Goal: Task Accomplishment & Management: Manage account settings

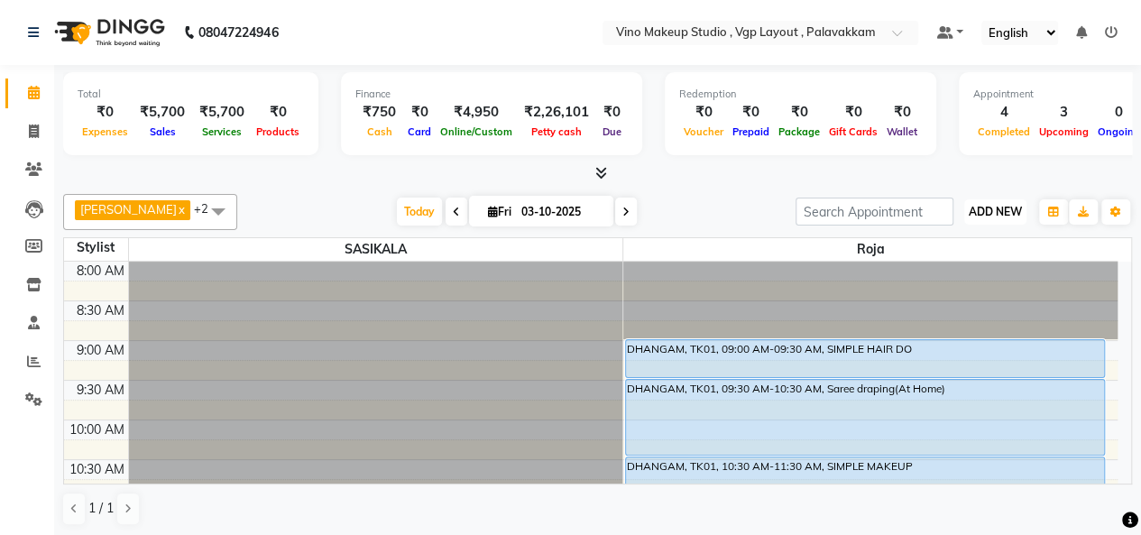
click at [995, 205] on span "ADD NEW" at bounding box center [994, 212] width 53 height 14
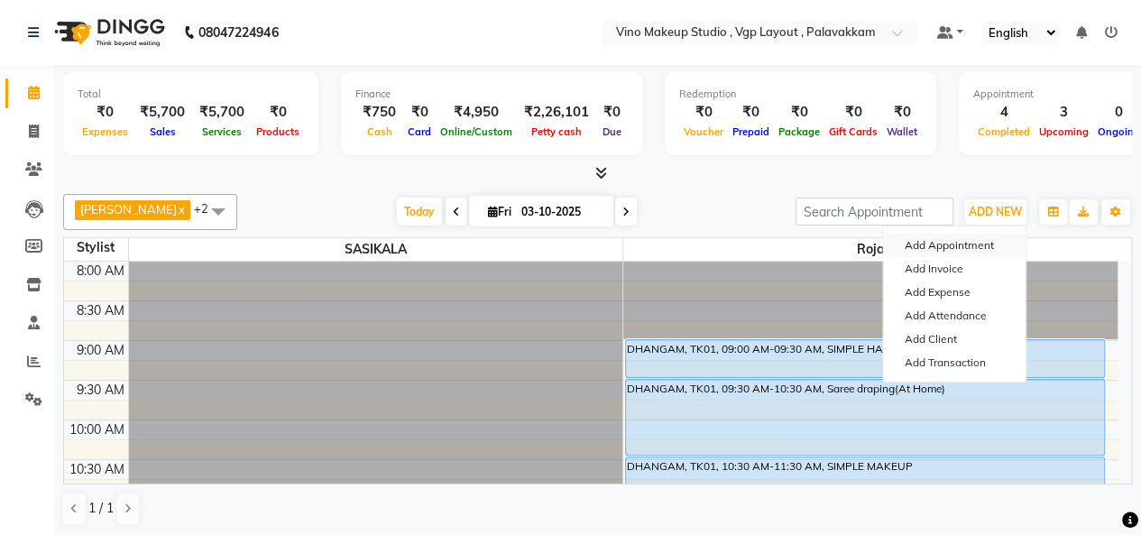
click at [953, 250] on button "Add Appointment" at bounding box center [954, 245] width 142 height 23
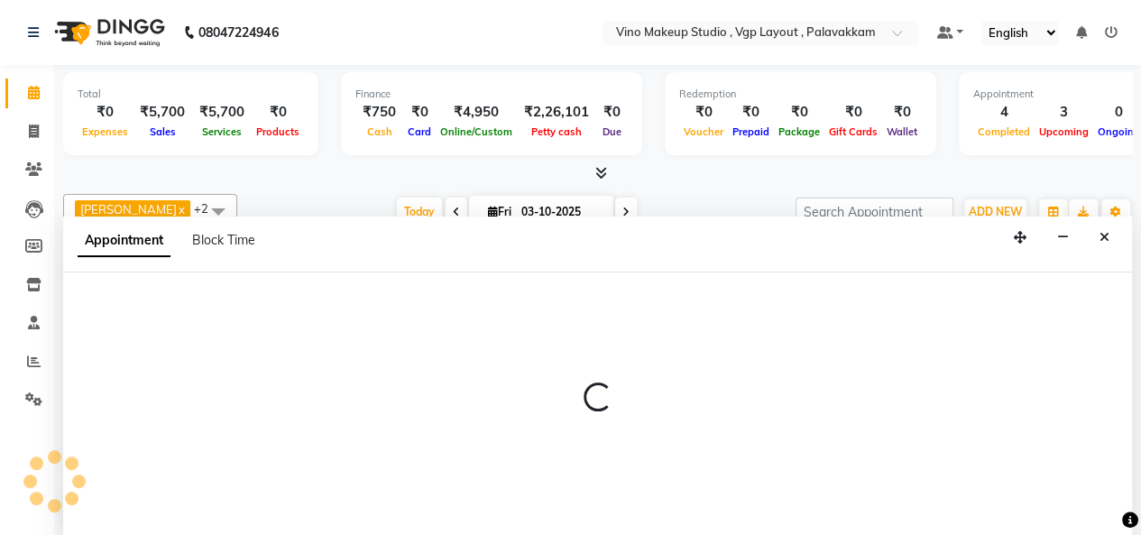
select select "tentative"
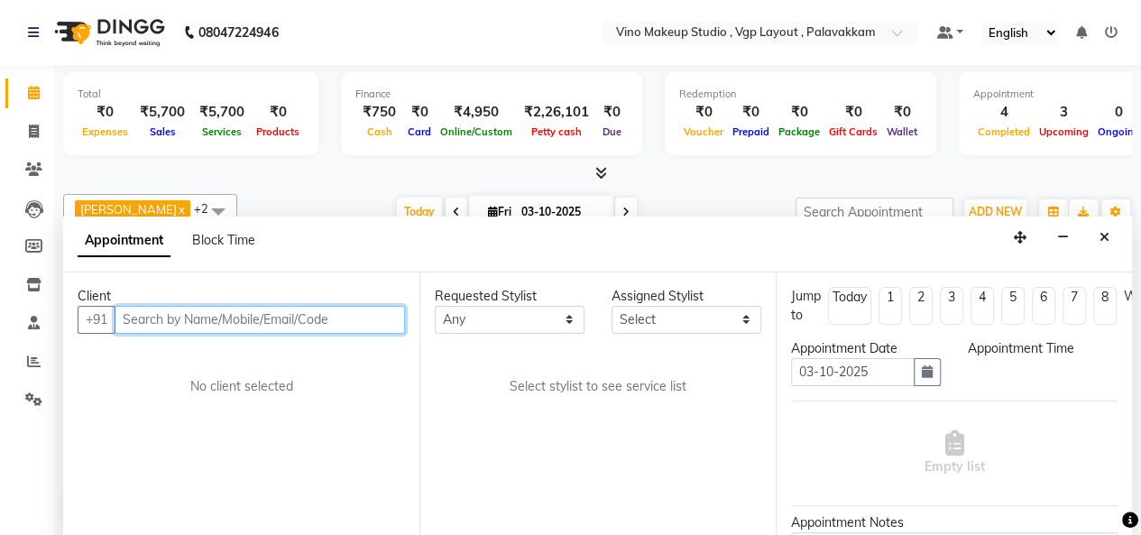
select select "540"
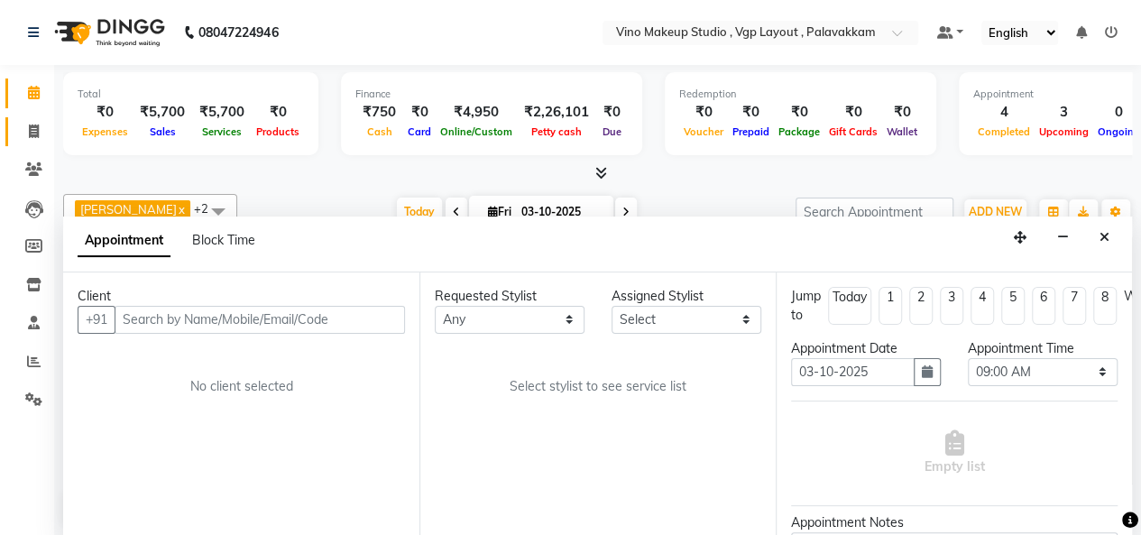
click at [40, 142] on link "Invoice" at bounding box center [26, 132] width 43 height 30
select select "7459"
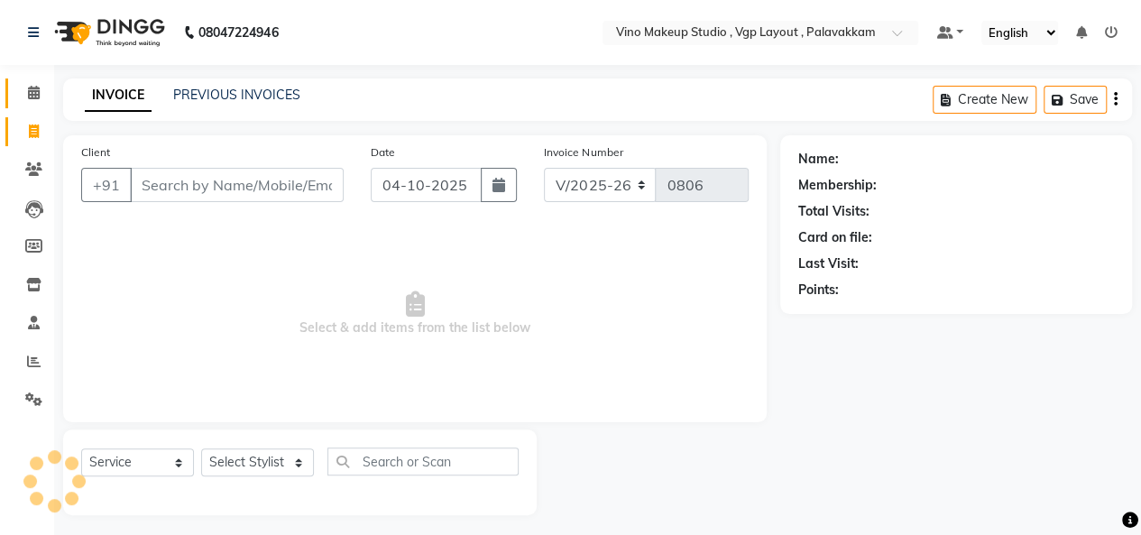
select select "package"
select select "70473"
click at [32, 89] on icon at bounding box center [34, 93] width 12 height 14
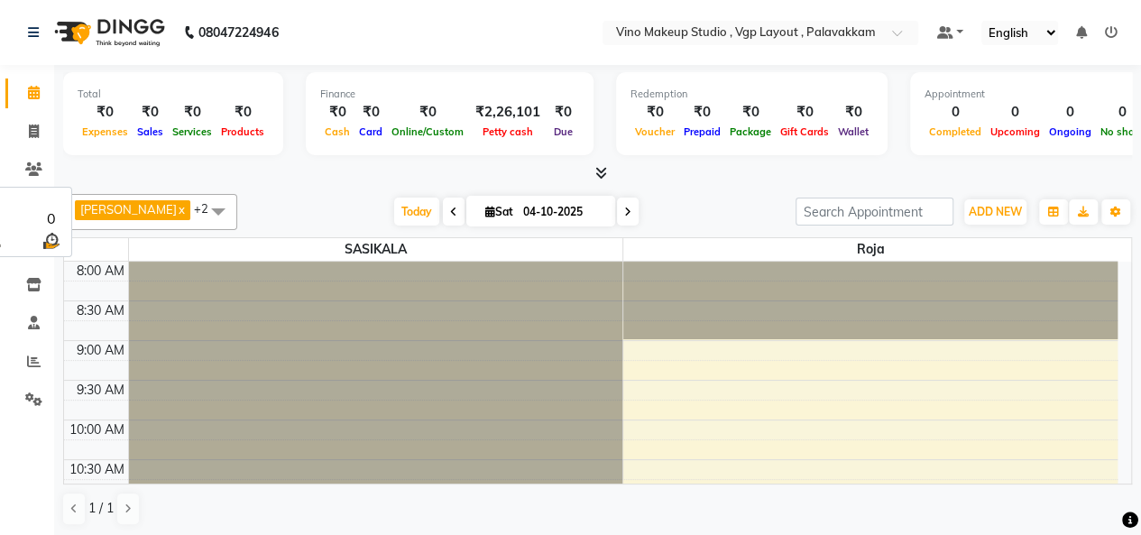
scroll to position [235, 0]
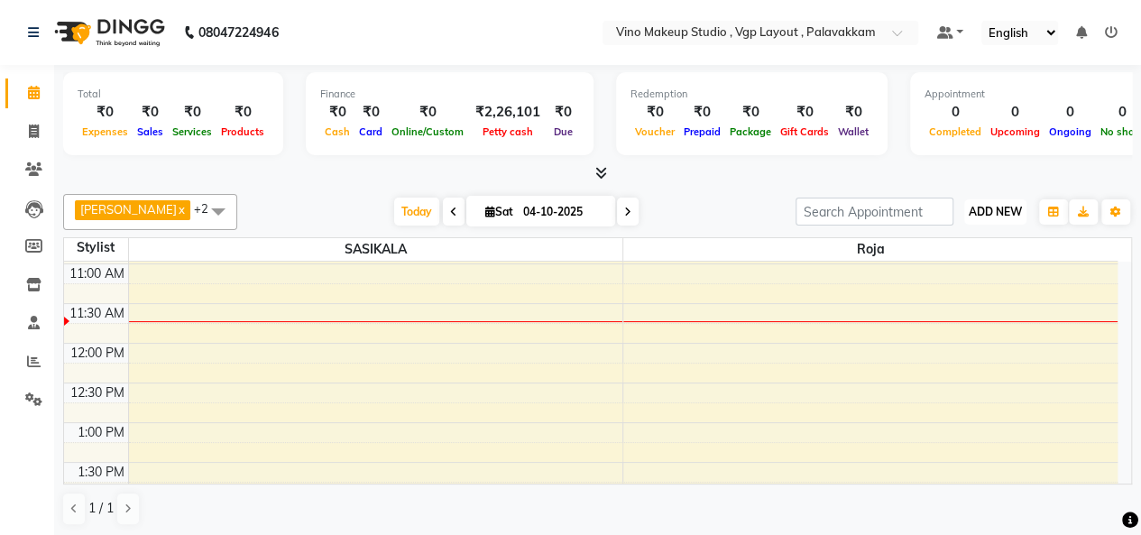
click at [1013, 215] on span "ADD NEW" at bounding box center [994, 212] width 53 height 14
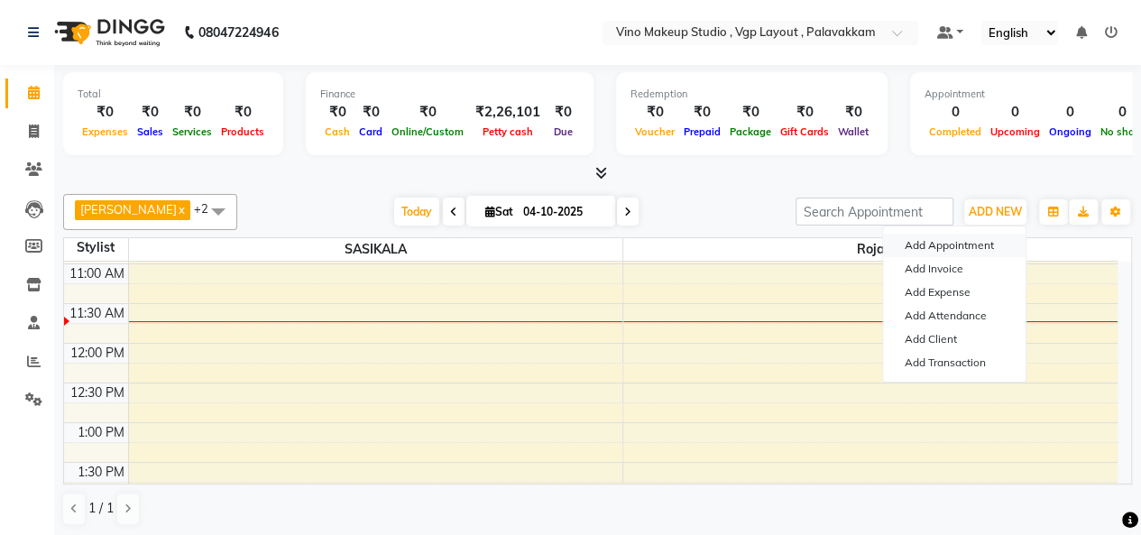
click at [936, 245] on button "Add Appointment" at bounding box center [954, 245] width 142 height 23
select select "540"
select select "tentative"
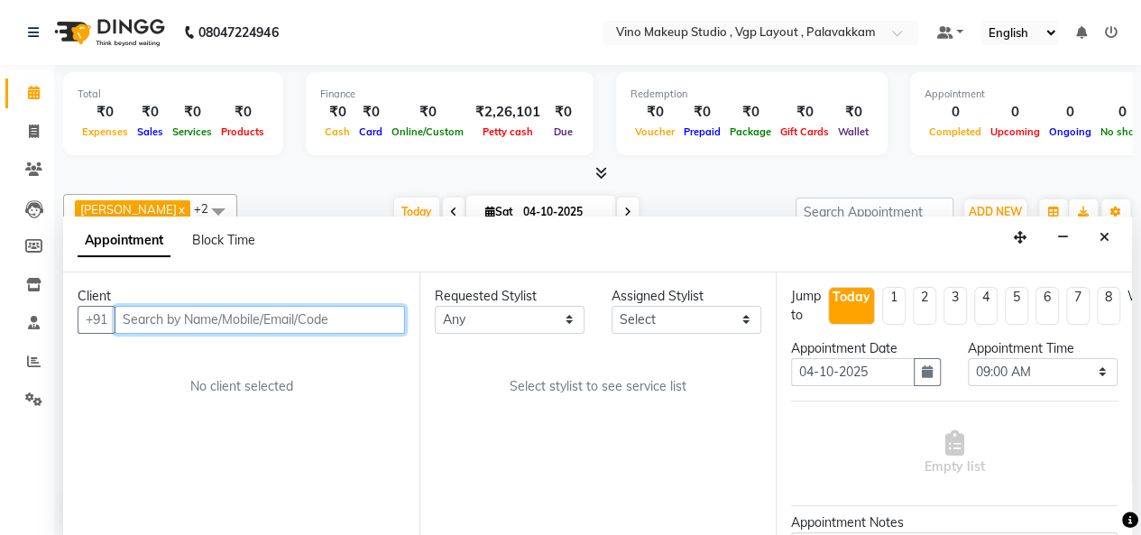
scroll to position [0, 0]
click at [243, 318] on input "text" at bounding box center [260, 320] width 290 height 28
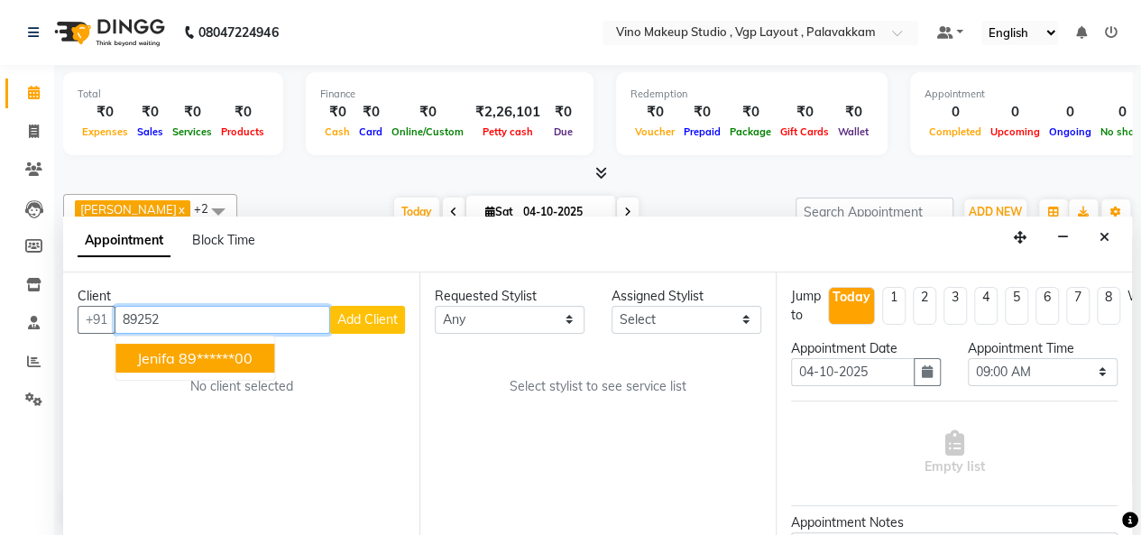
click at [218, 356] on ngb-highlight "89******00" at bounding box center [216, 358] width 74 height 18
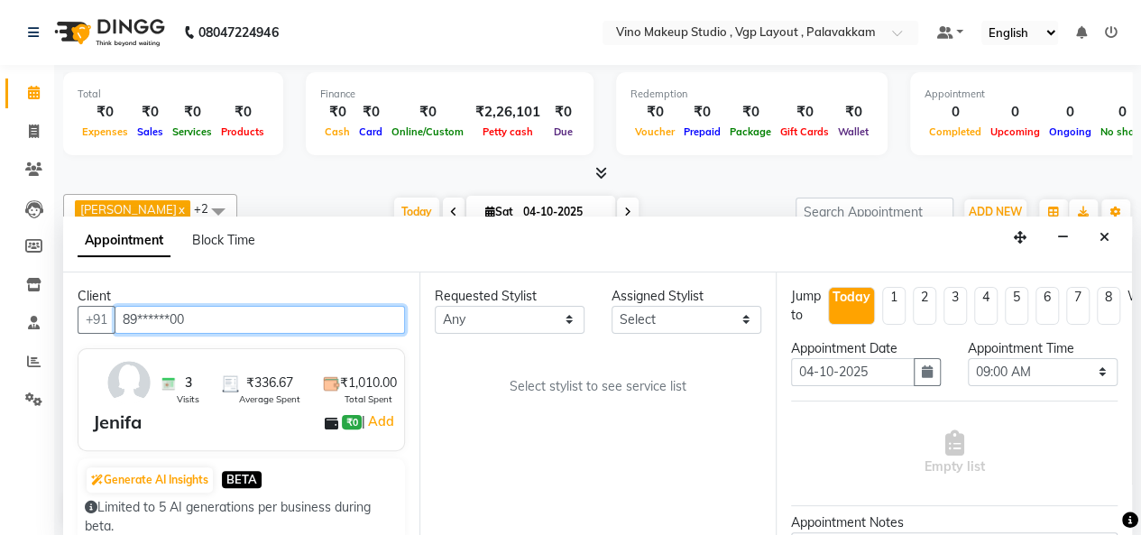
type input "89******00"
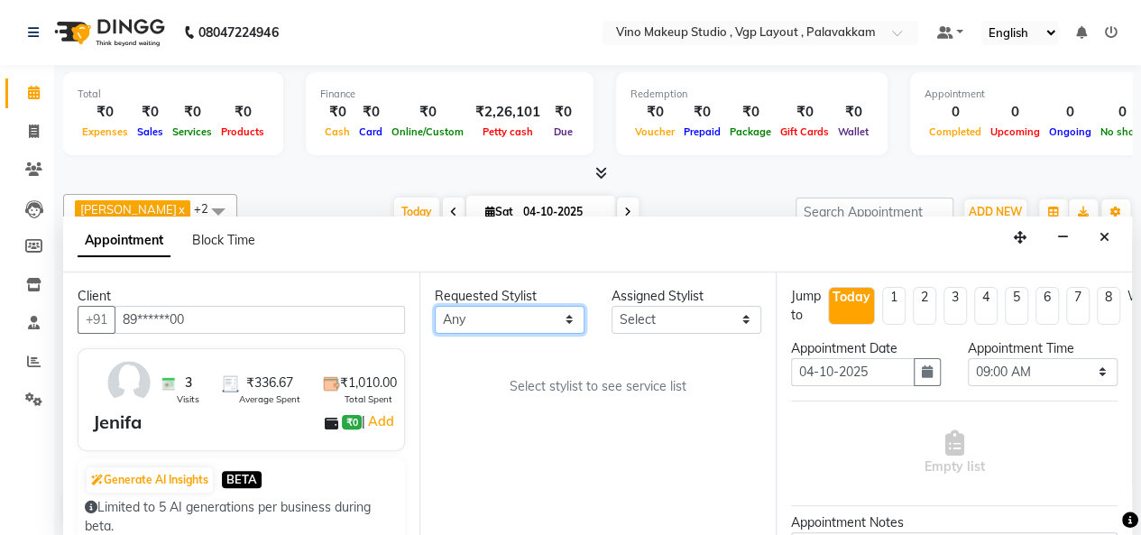
click at [512, 312] on select "Any [PERSON_NAME]" at bounding box center [510, 320] width 150 height 28
select select "70473"
click at [435, 306] on select "Any [PERSON_NAME]" at bounding box center [510, 320] width 150 height 28
select select "70473"
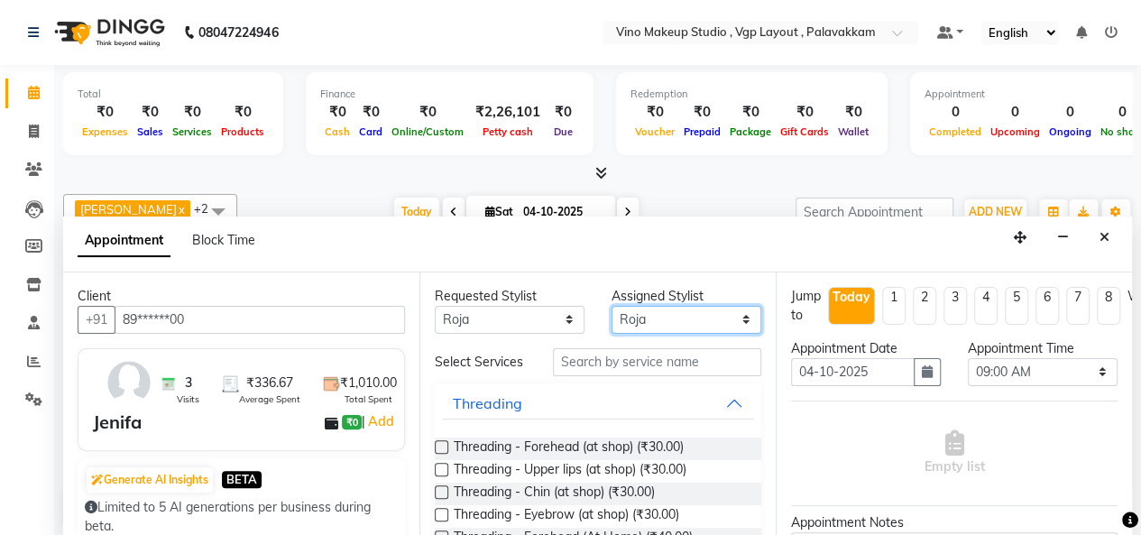
click at [676, 316] on select "Select [PERSON_NAME] SASIKALA" at bounding box center [686, 320] width 150 height 28
click at [611, 306] on select "Select [PERSON_NAME] SASIKALA" at bounding box center [686, 320] width 150 height 28
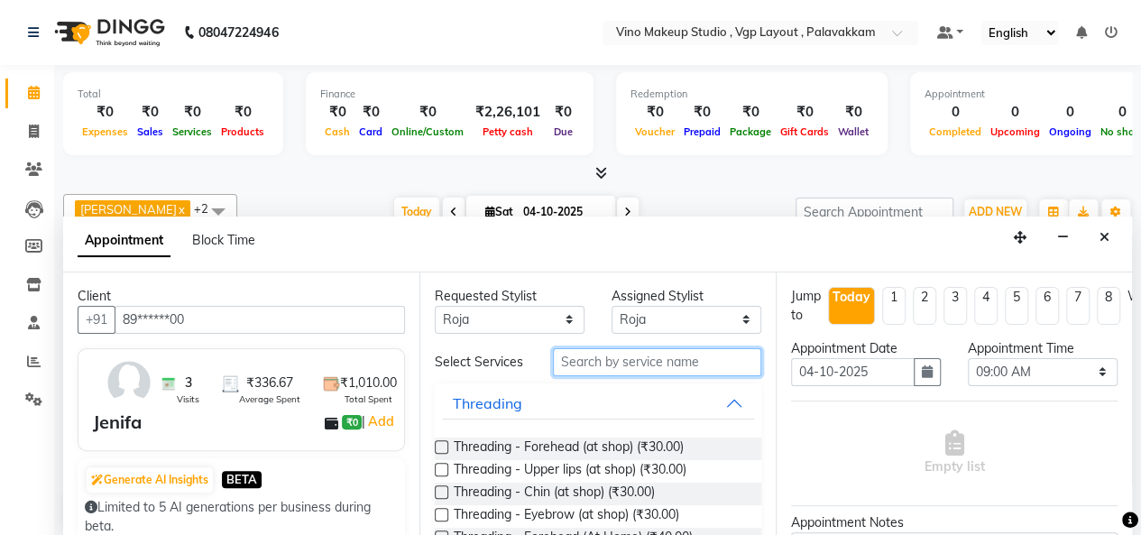
click at [589, 372] on input "text" at bounding box center [657, 362] width 208 height 28
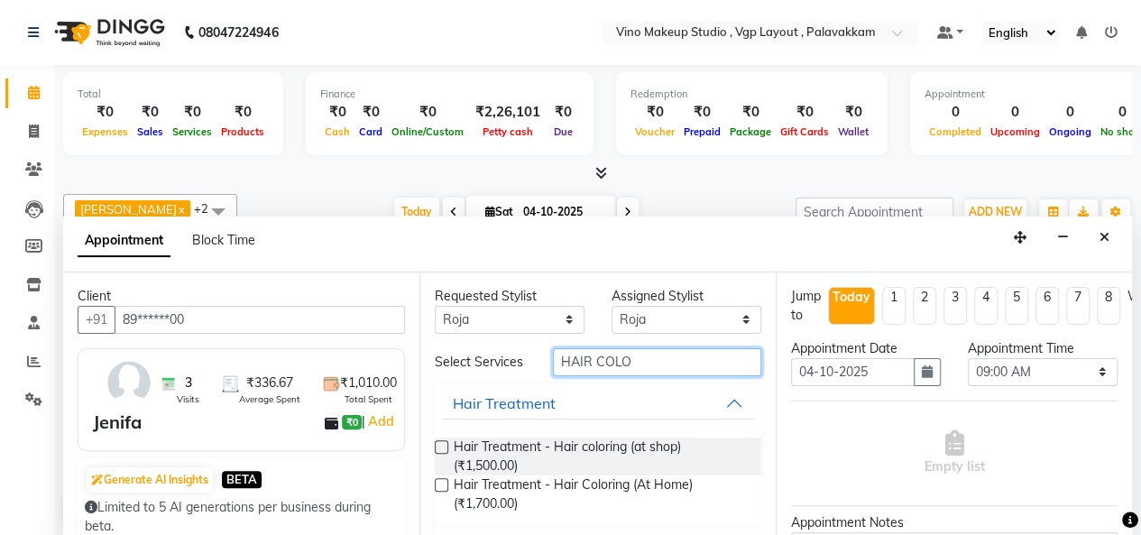
type input "HAIR COLO"
click at [444, 454] on label at bounding box center [442, 447] width 14 height 14
click at [444, 454] on input "checkbox" at bounding box center [441, 449] width 12 height 12
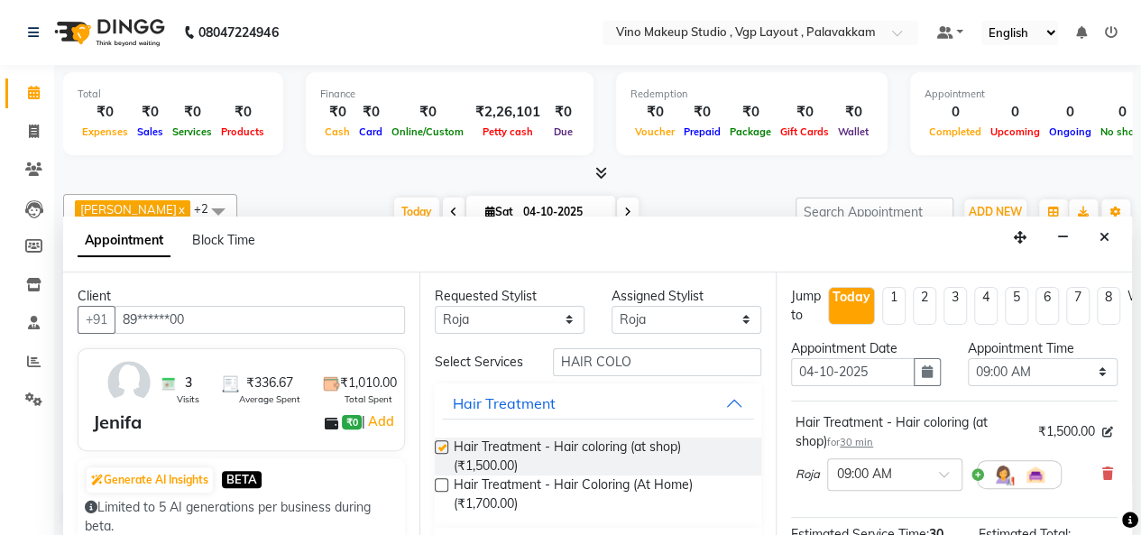
checkbox input "false"
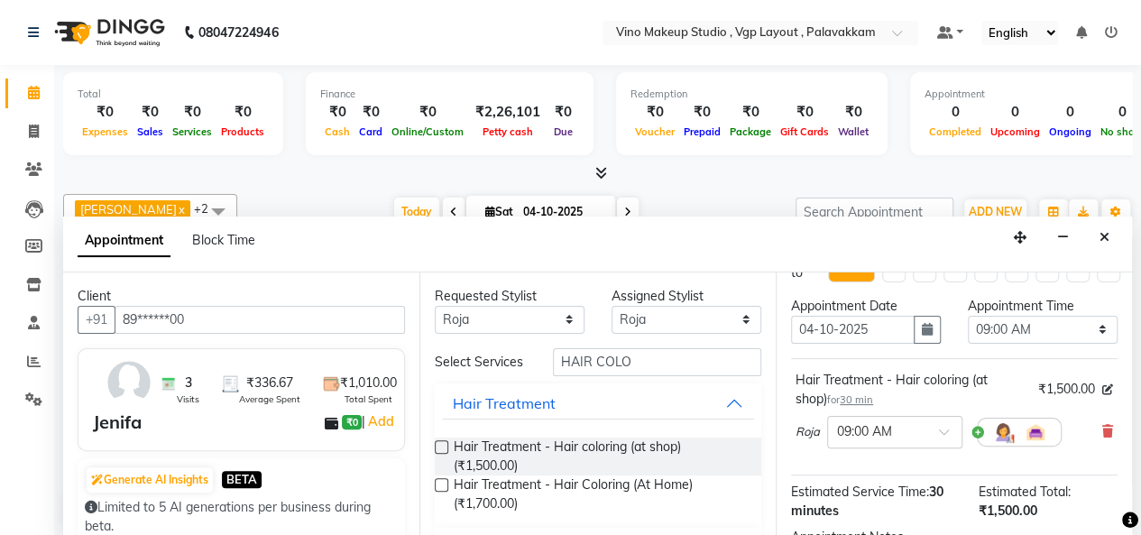
scroll to position [32, 0]
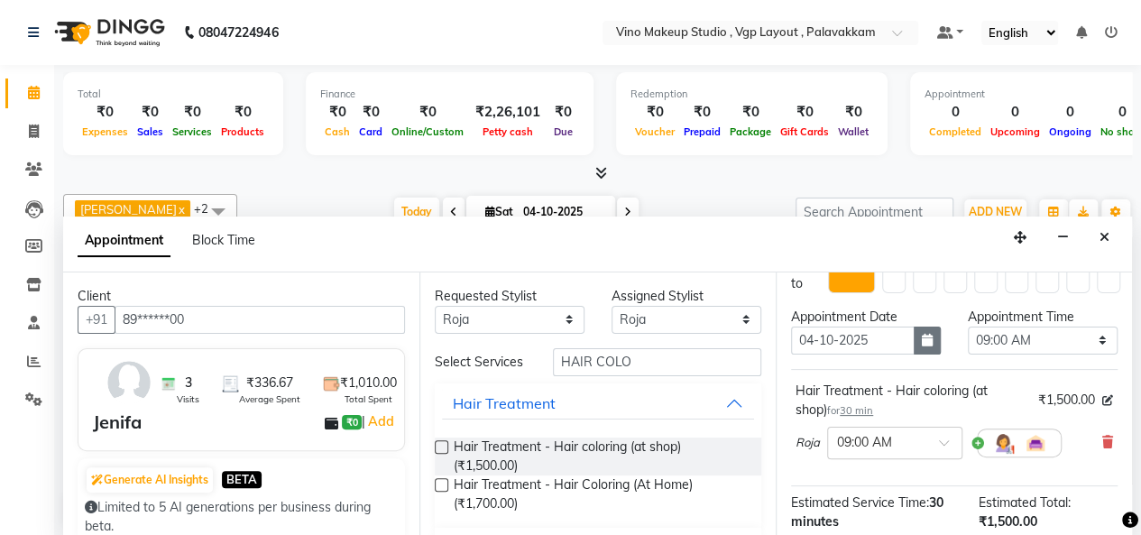
click at [913, 334] on button "button" at bounding box center [926, 340] width 27 height 28
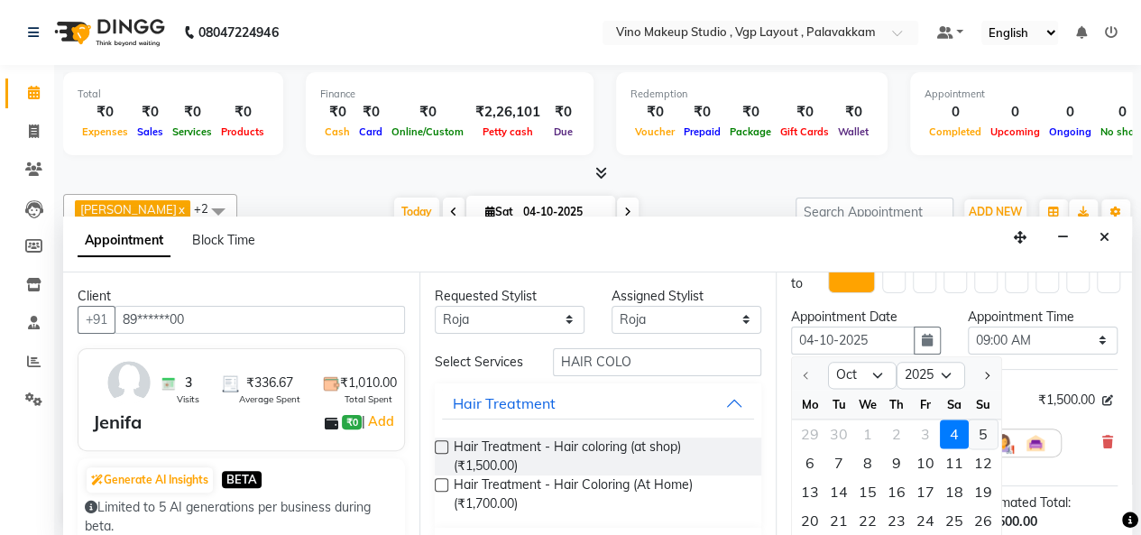
click at [983, 423] on div "5" at bounding box center [982, 433] width 29 height 29
type input "05-10-2025"
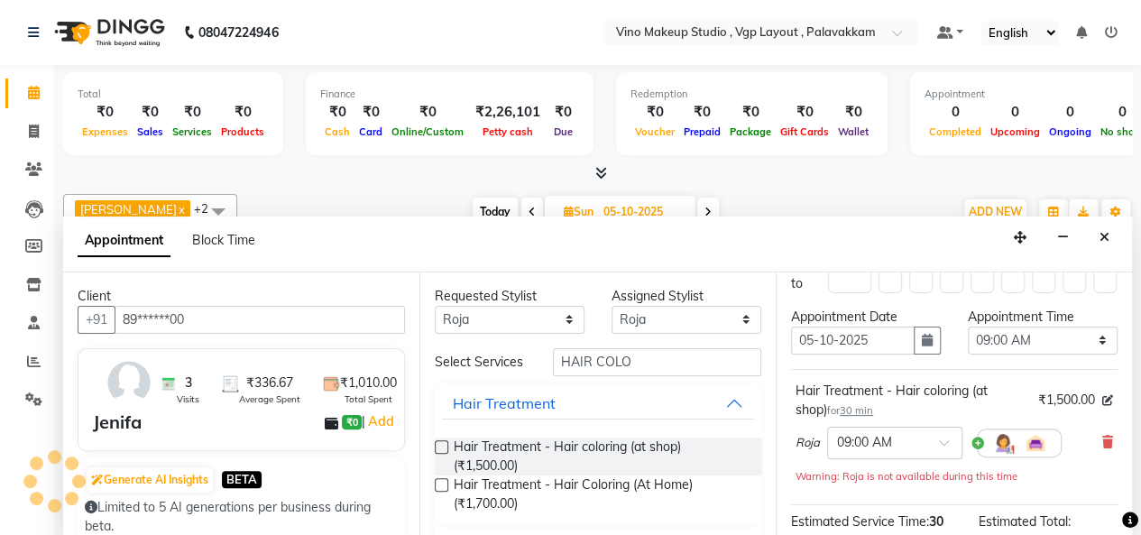
scroll to position [235, 0]
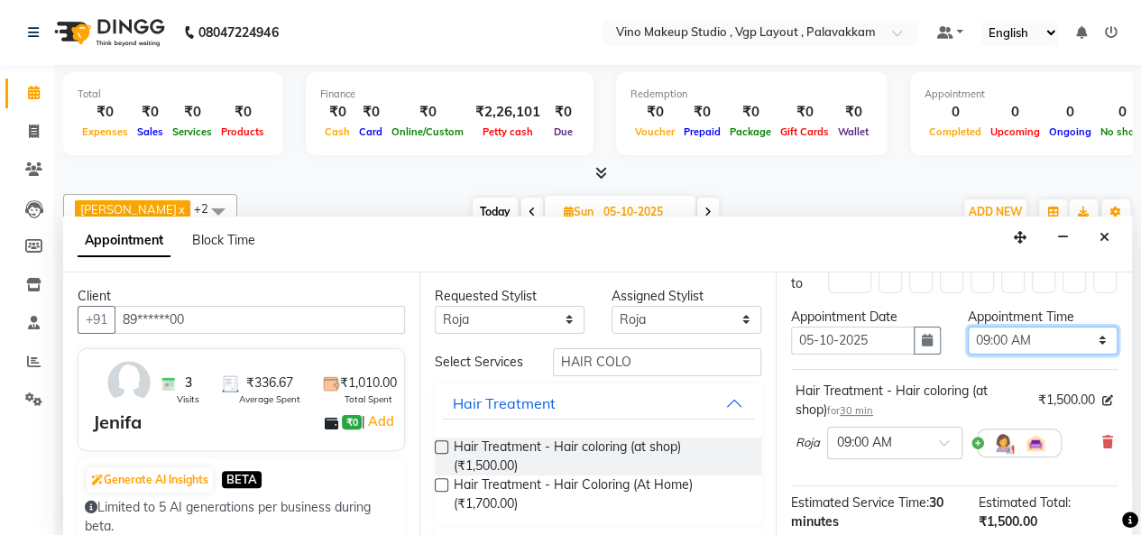
click at [1085, 337] on select "Select 09:00 AM 09:15 AM 09:30 AM 09:45 AM 10:00 AM 10:15 AM 10:30 AM 10:45 AM …" at bounding box center [1042, 340] width 150 height 28
select select "780"
click at [967, 326] on select "Select 09:00 AM 09:15 AM 09:30 AM 09:45 AM 10:00 AM 10:15 AM 10:30 AM 10:45 AM …" at bounding box center [1042, 340] width 150 height 28
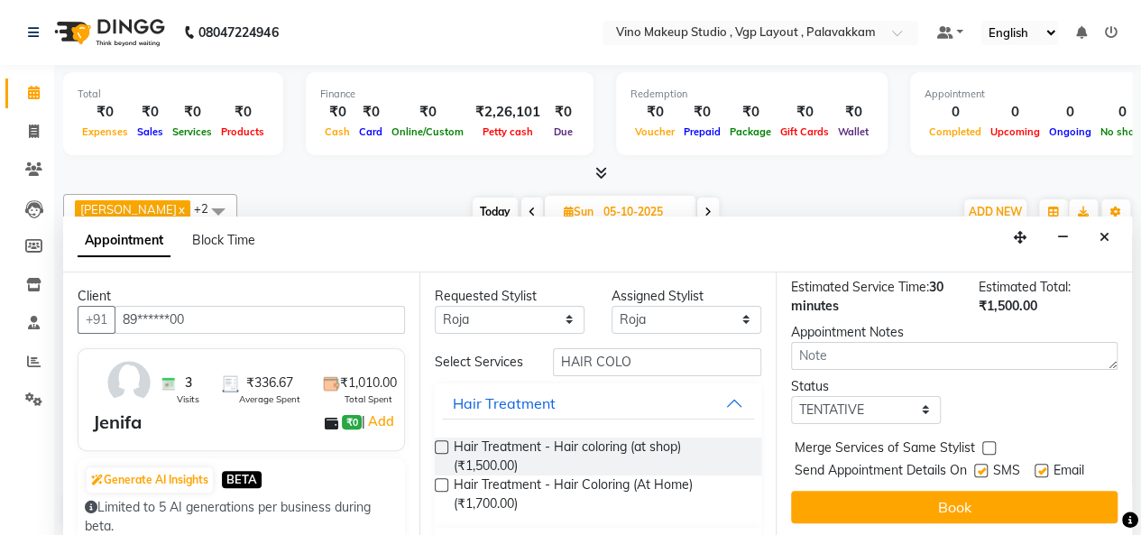
scroll to position [260, 0]
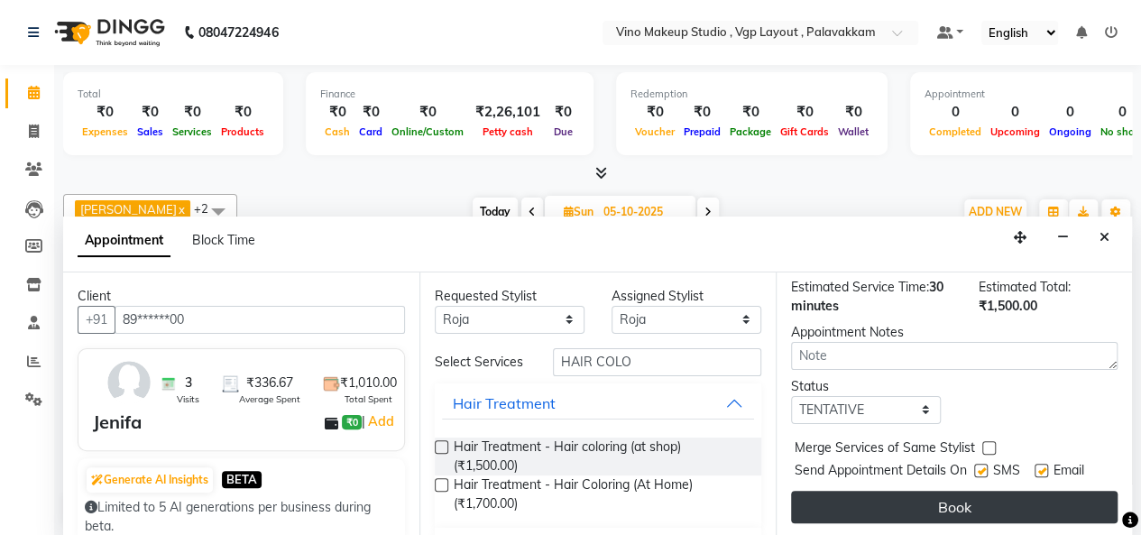
click at [961, 491] on button "Book" at bounding box center [954, 506] width 326 height 32
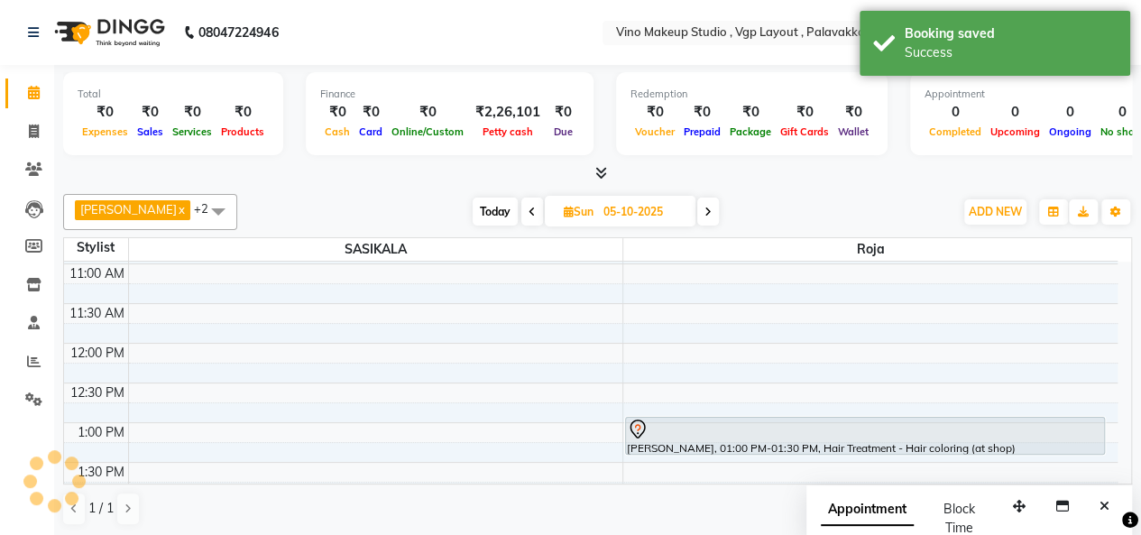
scroll to position [0, 0]
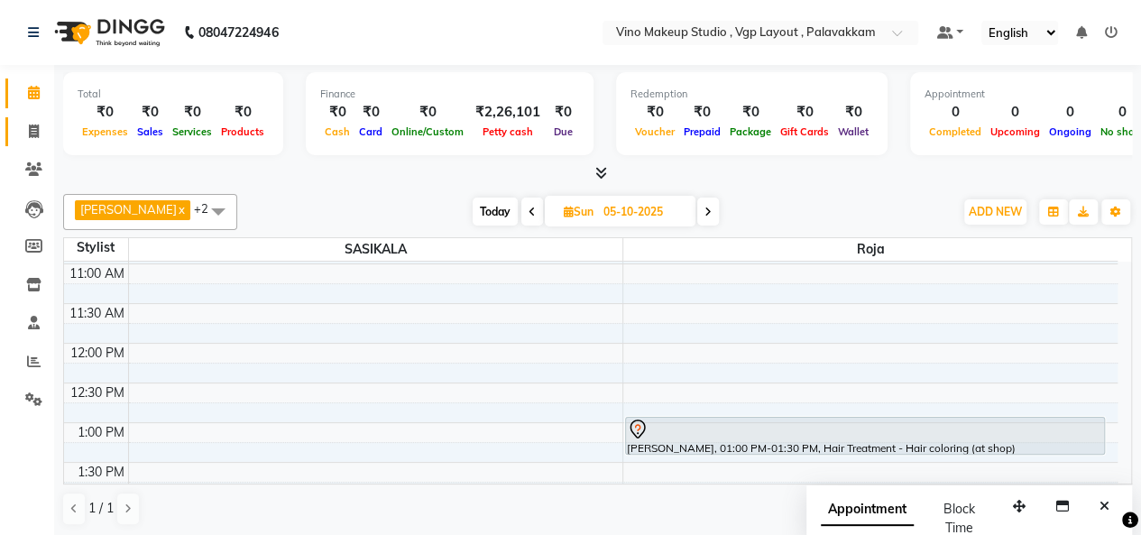
click at [31, 142] on link "Invoice" at bounding box center [26, 132] width 43 height 30
select select "service"
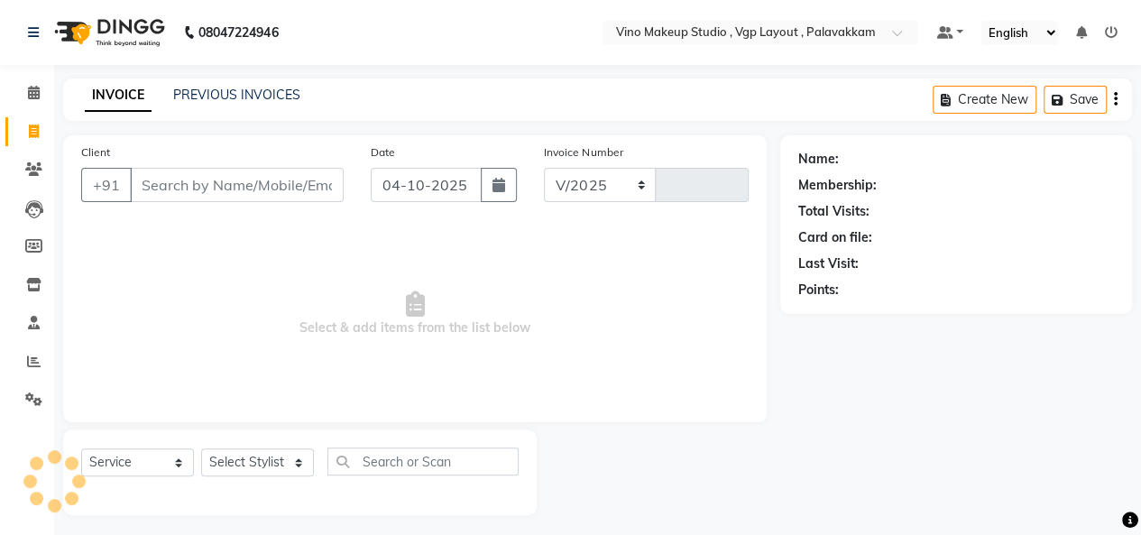
select select "7459"
type input "0806"
select select "package"
select select "70473"
click at [141, 186] on input "Client" at bounding box center [237, 185] width 214 height 34
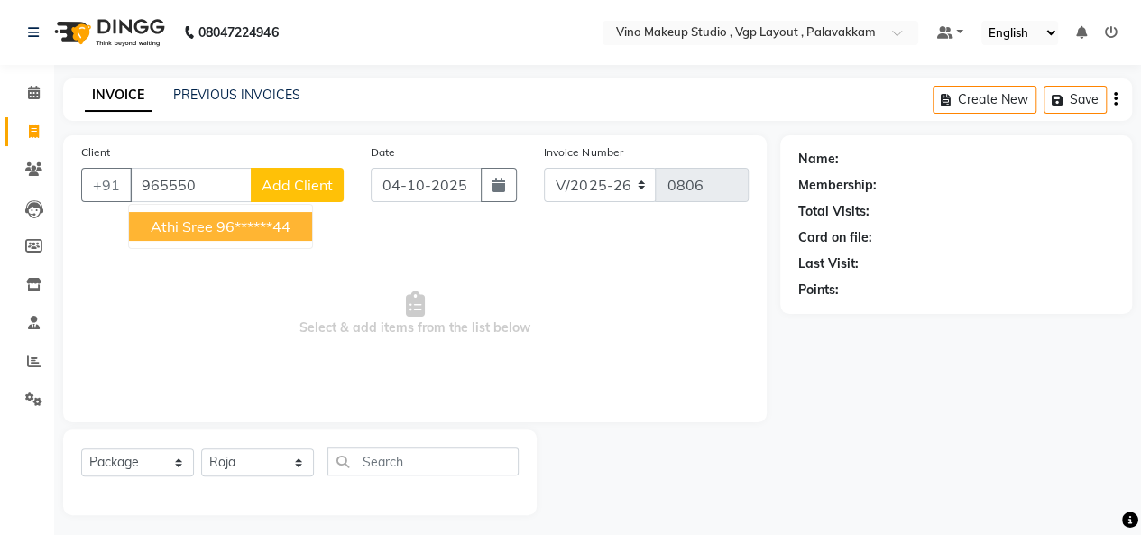
click at [151, 224] on span "Athi sree" at bounding box center [182, 226] width 62 height 18
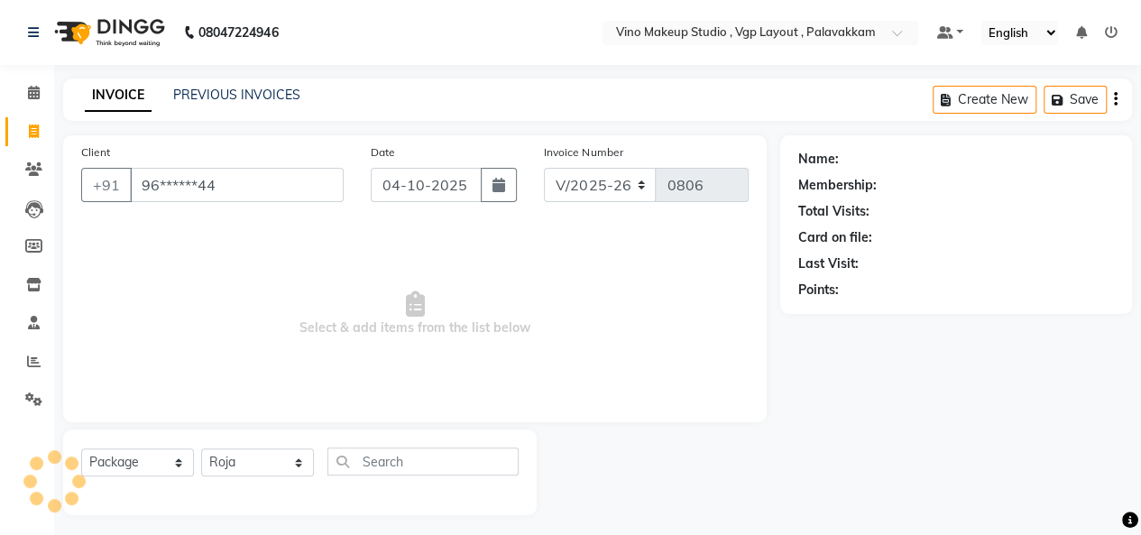
type input "96******44"
click at [149, 473] on select "Select Service Product Membership Package Voucher Prepaid Gift Card" at bounding box center [137, 462] width 113 height 28
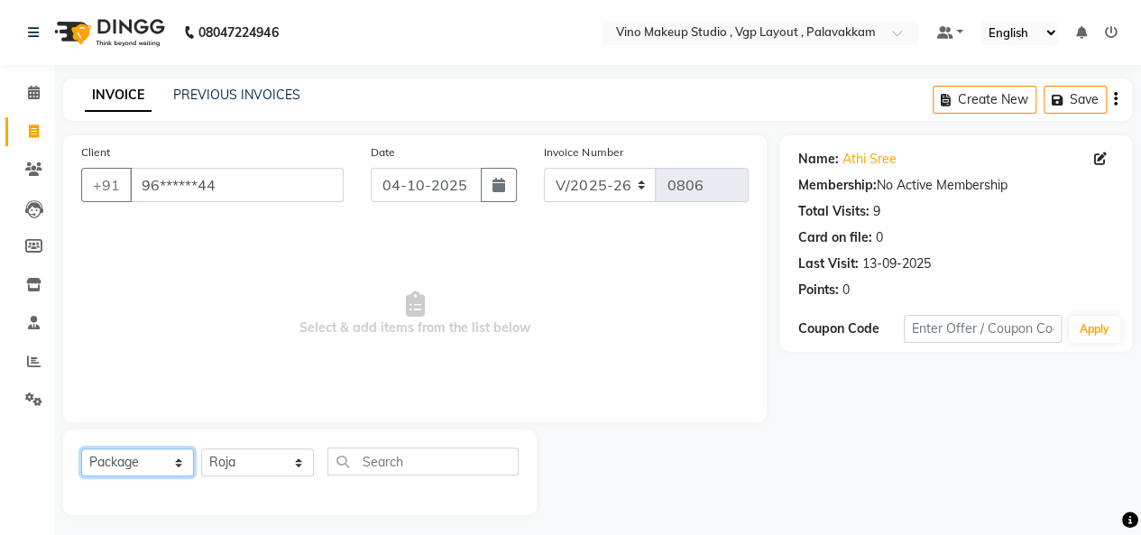
select select "service"
click at [81, 448] on select "Select Service Product Membership Package Voucher Prepaid Gift Card" at bounding box center [137, 462] width 113 height 28
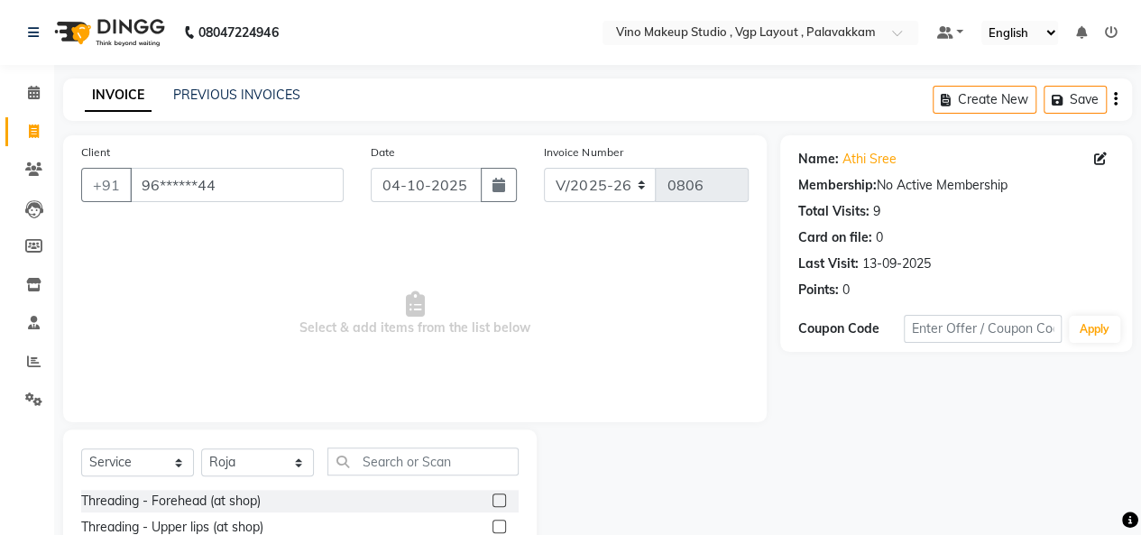
click at [158, 303] on span "Select & add items from the list below" at bounding box center [414, 314] width 667 height 180
click at [379, 468] on input "text" at bounding box center [422, 461] width 191 height 28
type input "EY"
click at [503, 524] on label at bounding box center [499, 526] width 14 height 14
click at [503, 524] on input "checkbox" at bounding box center [498, 527] width 12 height 12
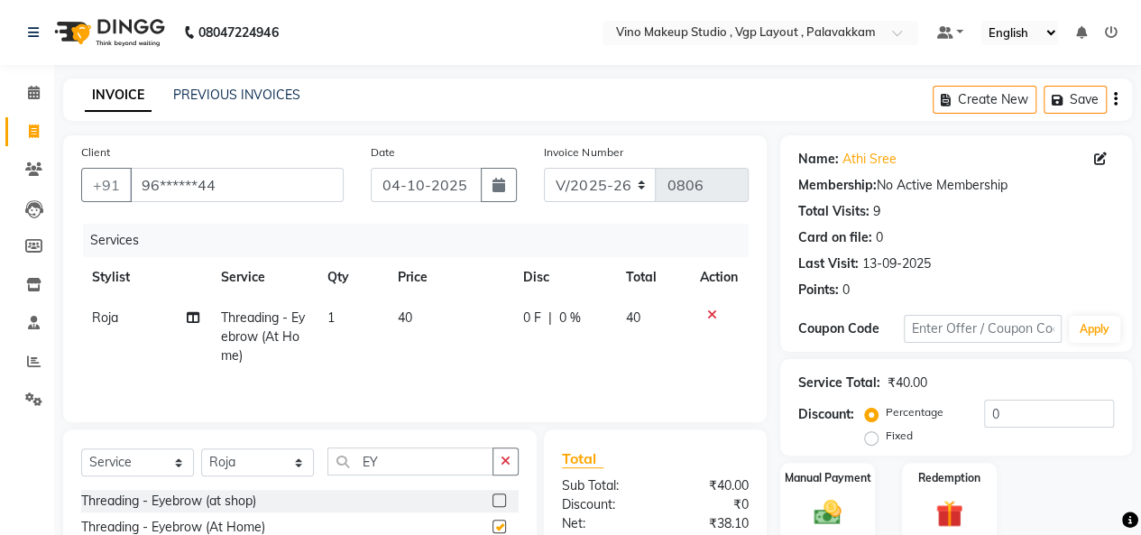
checkbox input "false"
click at [438, 317] on td "40" at bounding box center [449, 337] width 125 height 78
select select "70473"
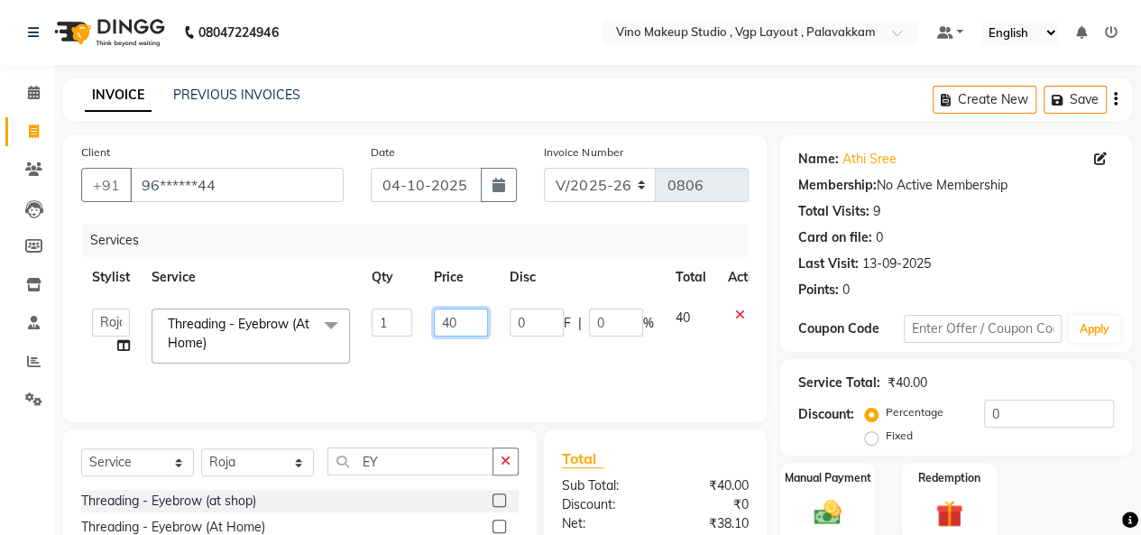
click at [473, 326] on input "40" at bounding box center [461, 322] width 54 height 28
type input "4"
type input "70"
click at [644, 353] on tr "[PERSON_NAME] SASIKALA Threading - Eyebrow (At Home) x Threading - Forehead (at…" at bounding box center [428, 336] width 695 height 77
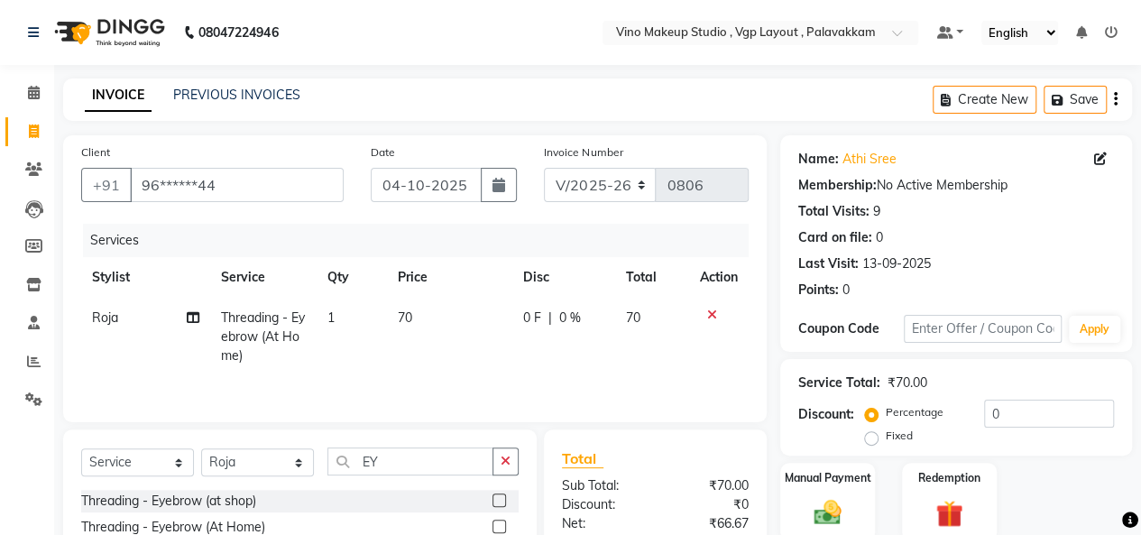
click at [1114, 99] on icon "button" at bounding box center [1115, 99] width 4 height 1
select select "package"
select select "70473"
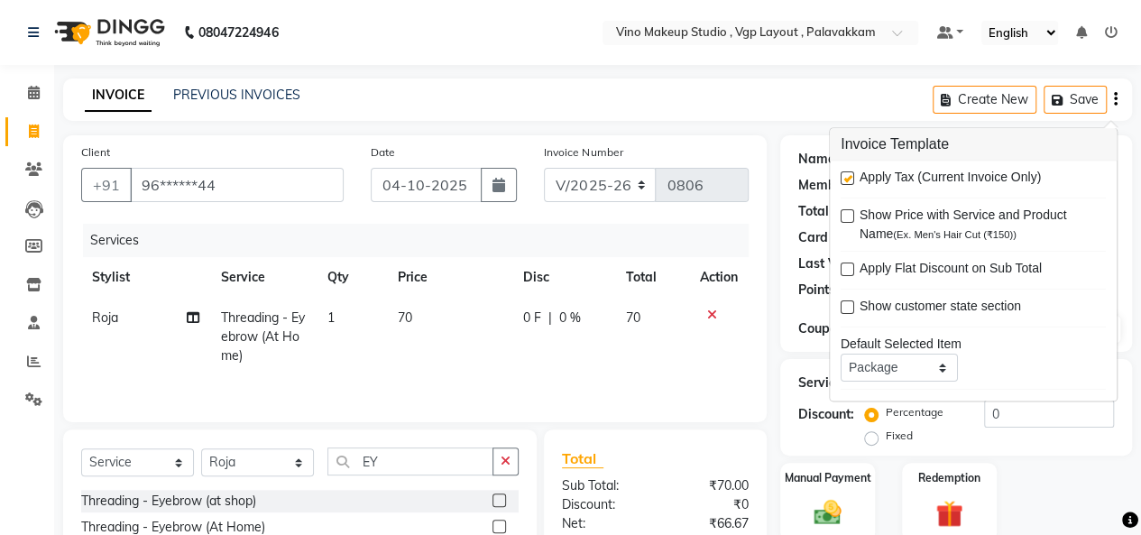
click at [849, 176] on label at bounding box center [847, 179] width 14 height 14
click at [849, 176] on input "checkbox" at bounding box center [846, 180] width 12 height 12
checkbox input "false"
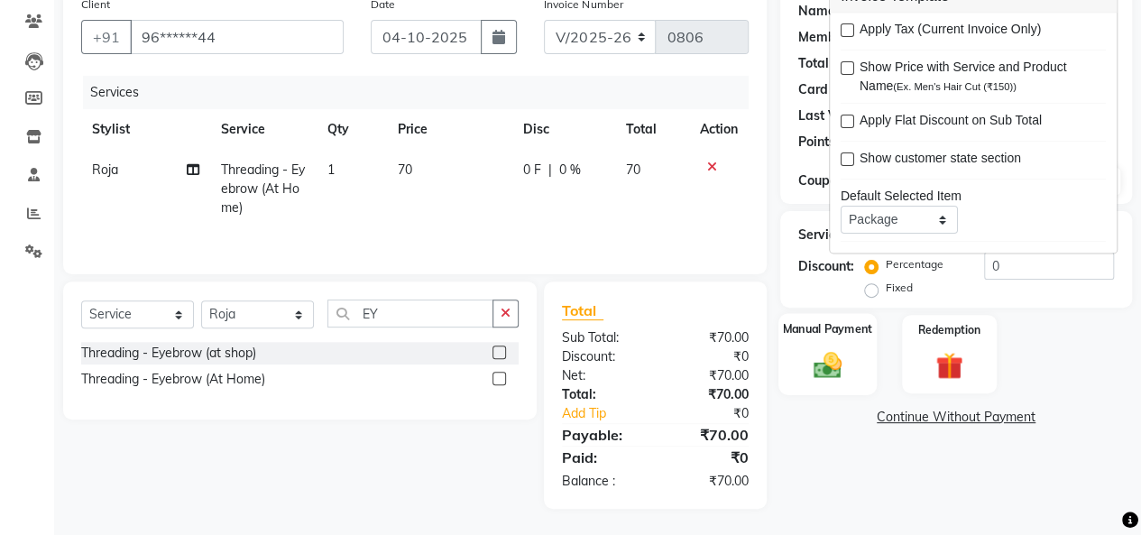
click at [854, 361] on div "Manual Payment" at bounding box center [827, 354] width 98 height 82
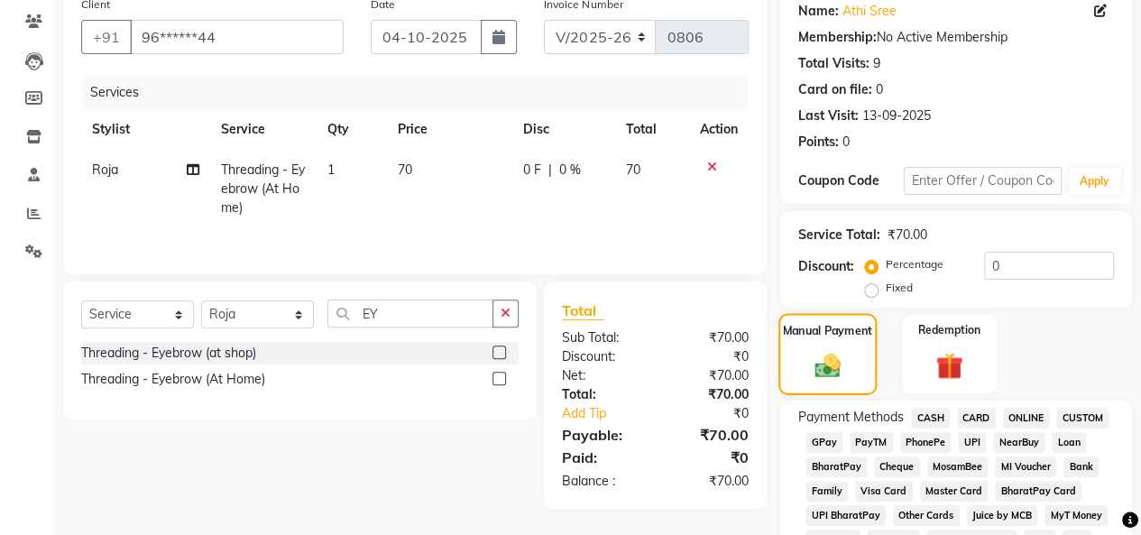
scroll to position [799, 0]
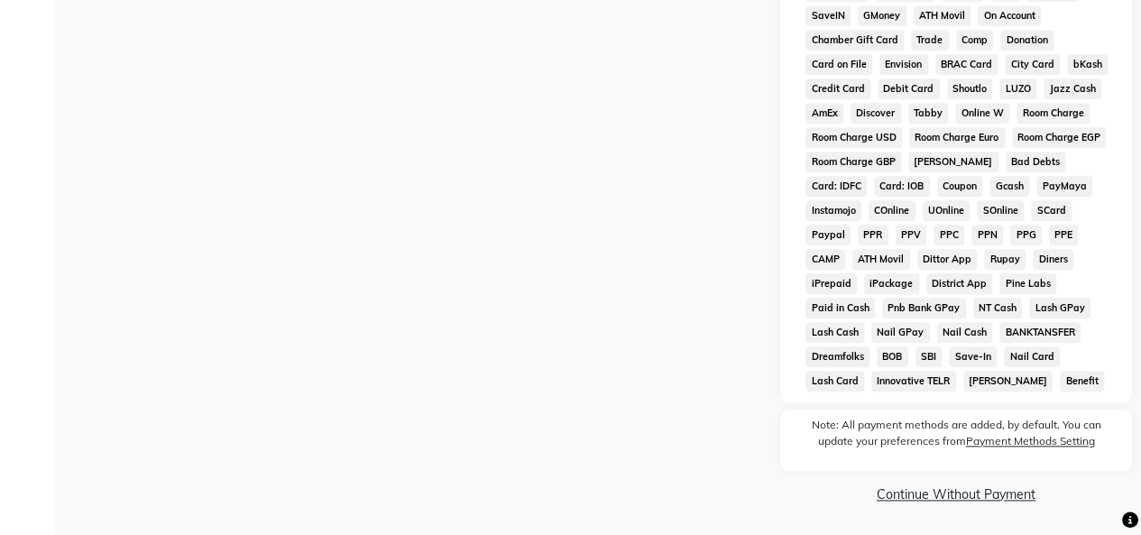
click at [938, 494] on link "Continue Without Payment" at bounding box center [955, 494] width 344 height 19
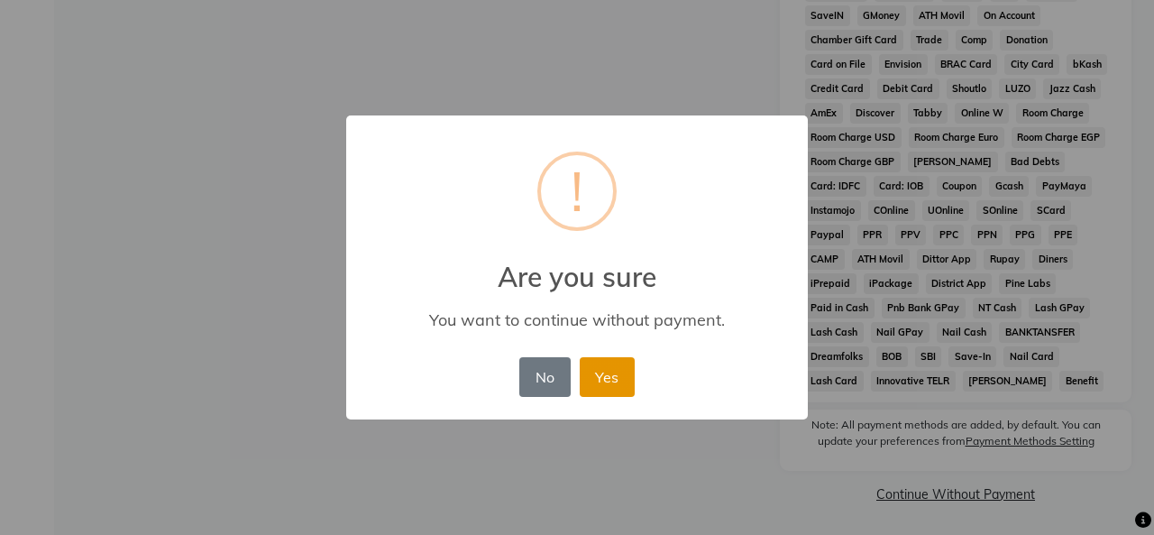
click at [604, 382] on button "Yes" at bounding box center [607, 377] width 55 height 40
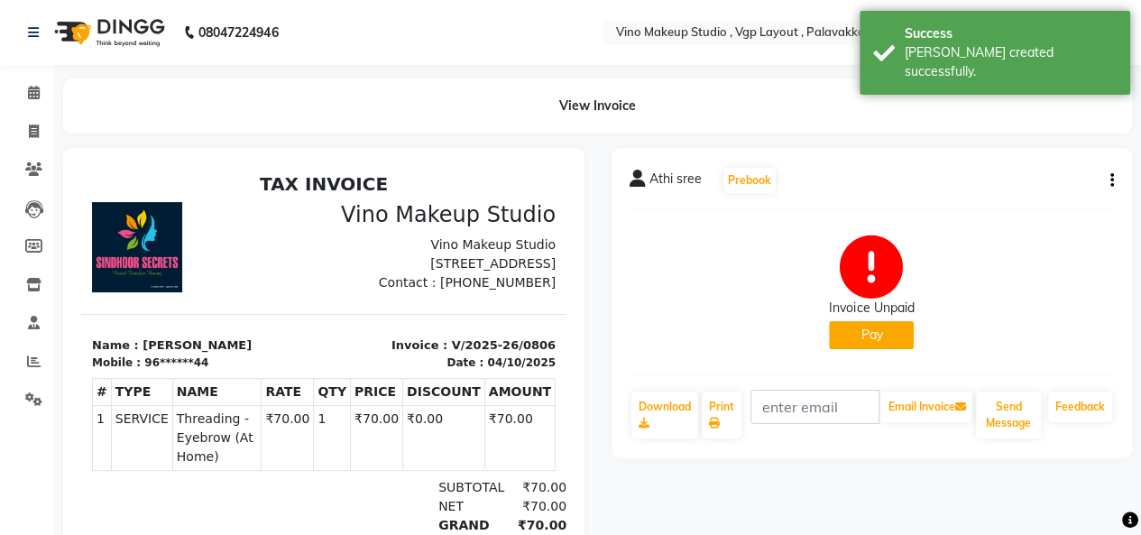
click at [895, 346] on button "Pay" at bounding box center [871, 335] width 85 height 28
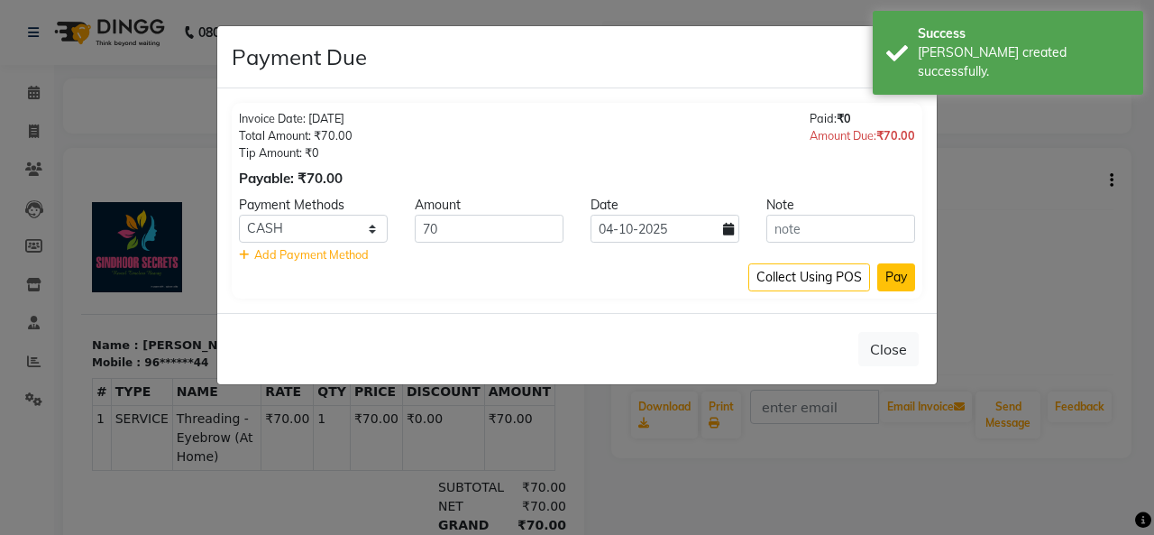
click at [896, 279] on button "Pay" at bounding box center [896, 277] width 38 height 28
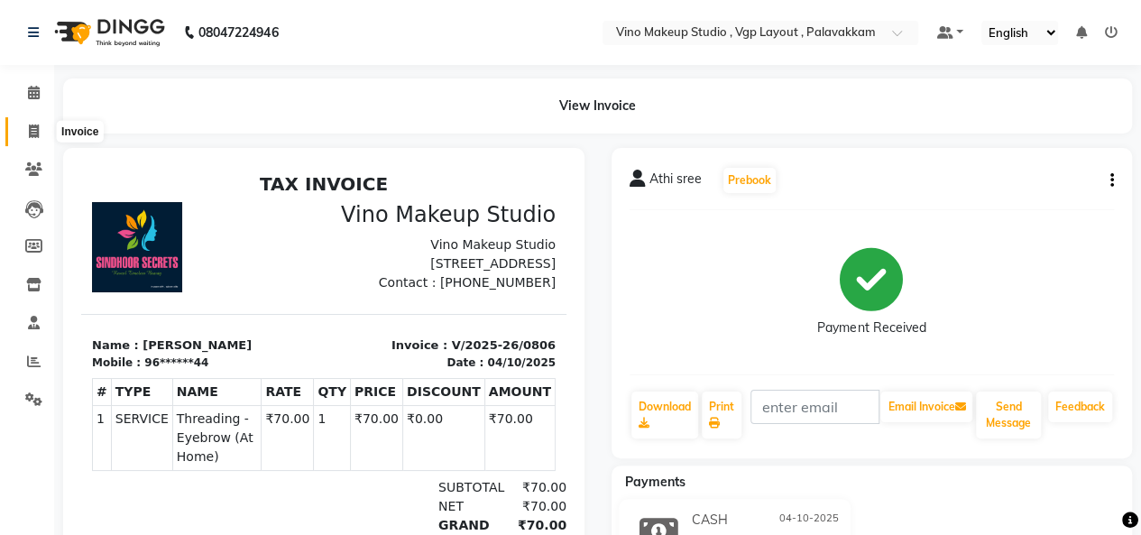
click at [29, 127] on icon at bounding box center [34, 131] width 10 height 14
select select "7459"
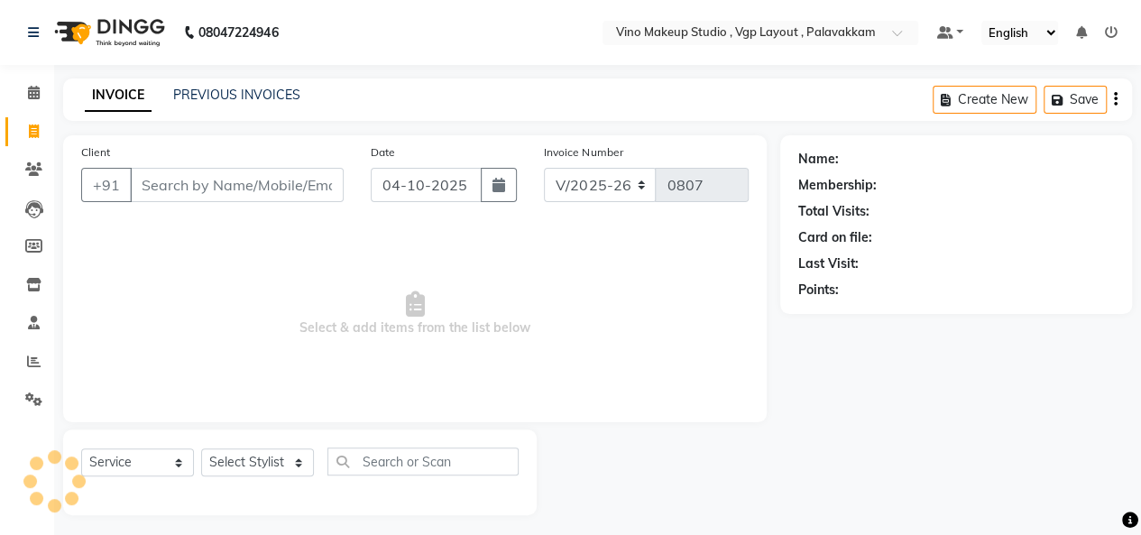
scroll to position [6, 0]
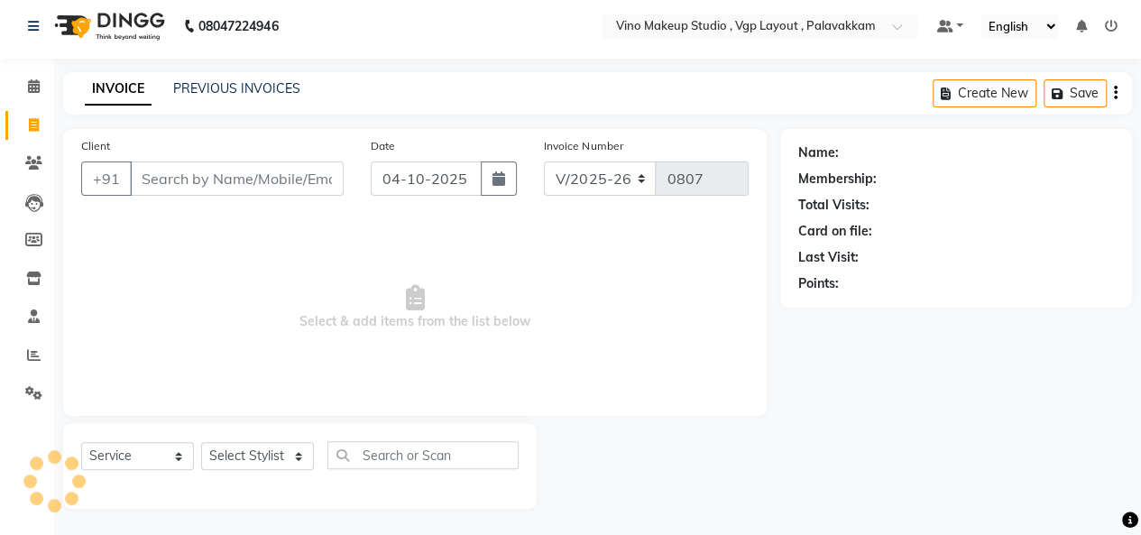
select select "package"
click at [176, 172] on input "Client" at bounding box center [237, 178] width 214 height 34
select select "70473"
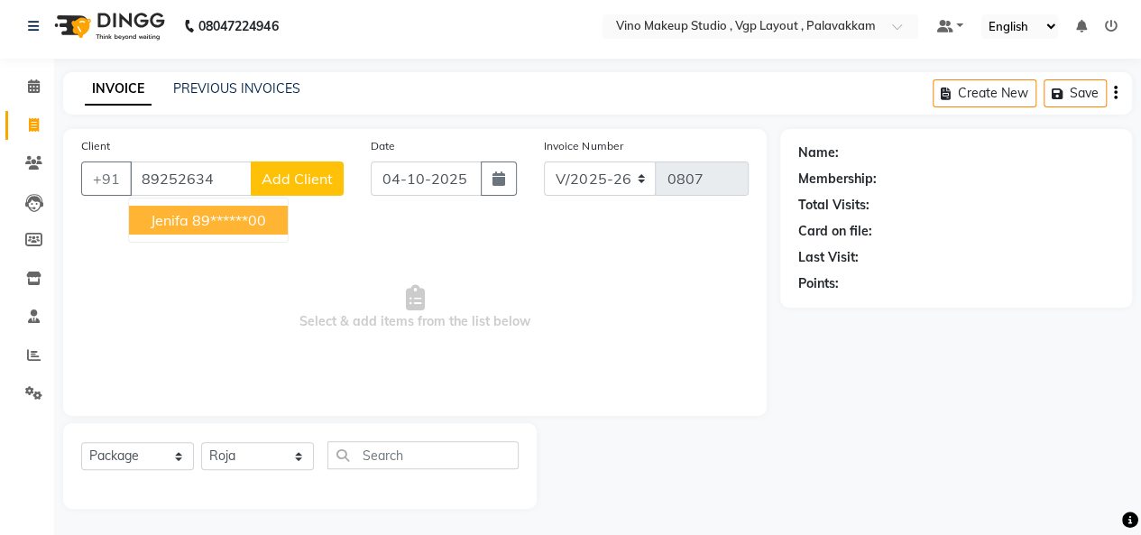
click at [203, 223] on ngb-highlight "89******00" at bounding box center [229, 220] width 74 height 18
type input "89******00"
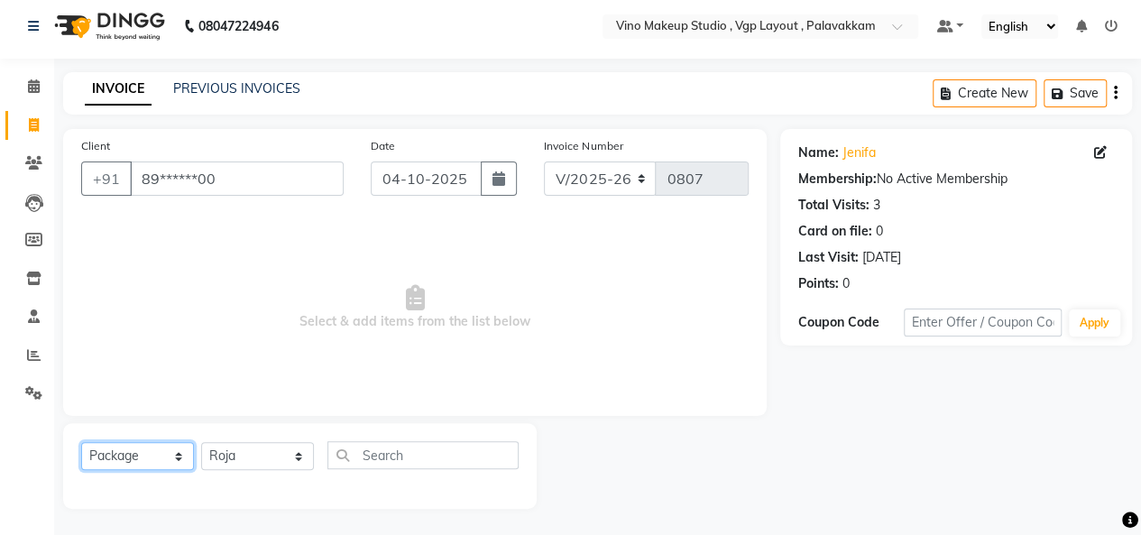
click at [142, 454] on select "Select Service Product Membership Package Voucher Prepaid Gift Card" at bounding box center [137, 456] width 113 height 28
select select "service"
click at [81, 442] on select "Select Service Product Membership Package Voucher Prepaid Gift Card" at bounding box center [137, 456] width 113 height 28
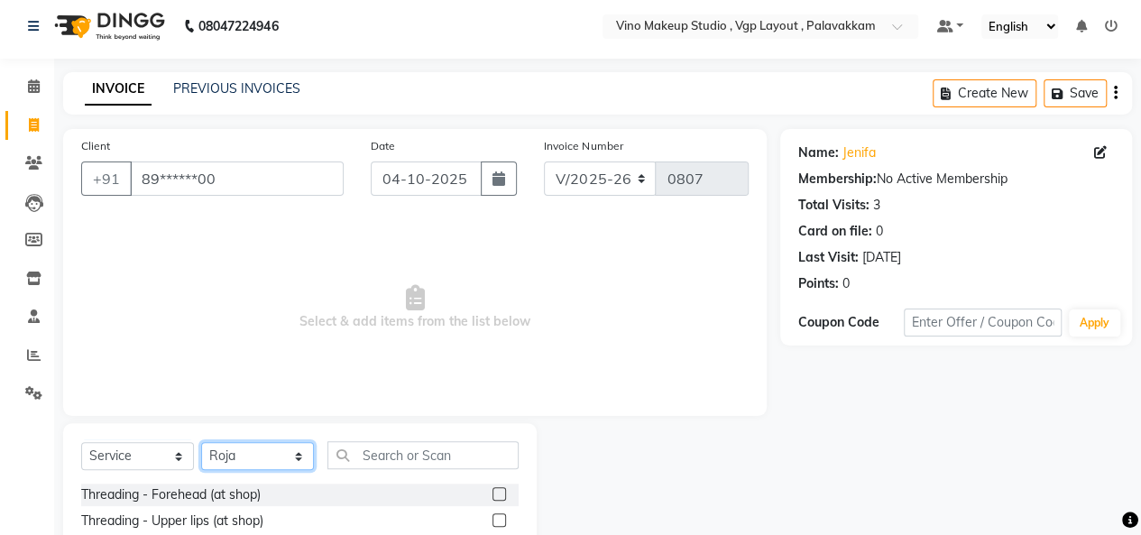
drag, startPoint x: 266, startPoint y: 452, endPoint x: 281, endPoint y: 425, distance: 31.1
select select "66740"
click at [201, 442] on select "Select Stylist [PERSON_NAME] SASIKALA" at bounding box center [257, 456] width 113 height 28
click at [400, 451] on input "text" at bounding box center [422, 455] width 191 height 28
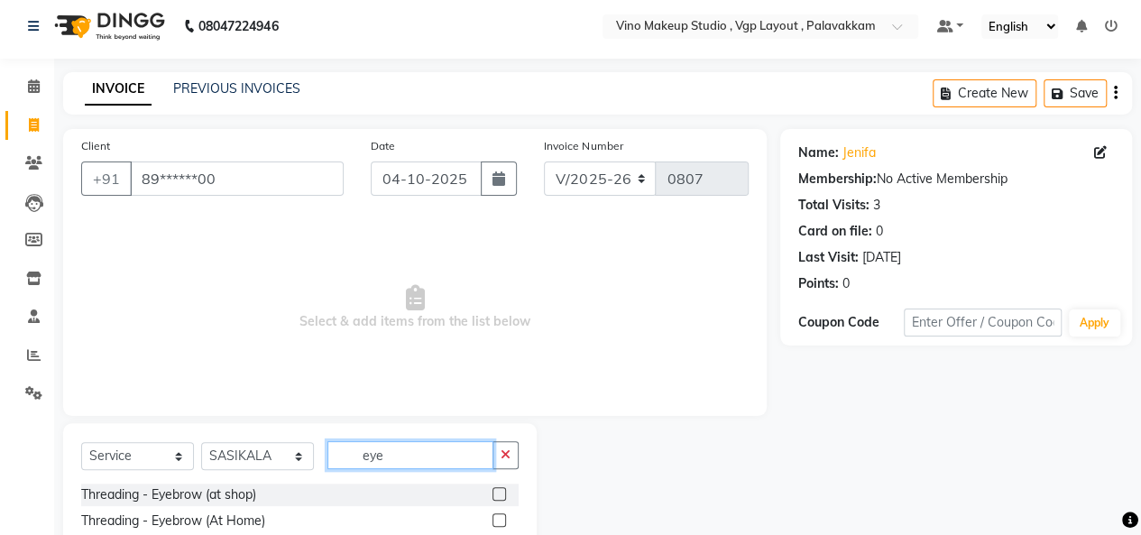
scroll to position [59, 0]
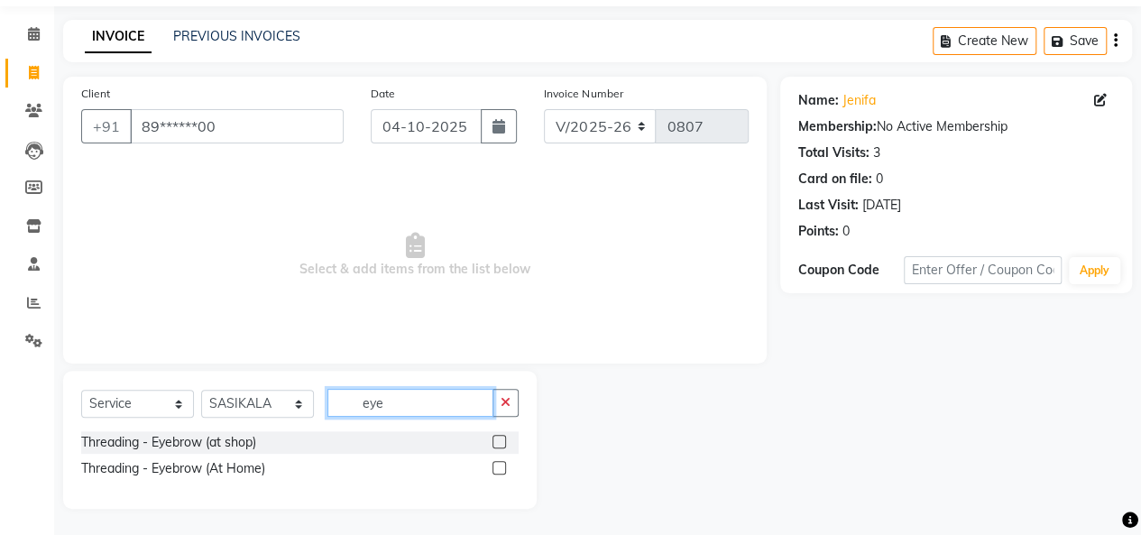
type input "eye"
click at [499, 466] on label at bounding box center [499, 468] width 14 height 14
click at [499, 466] on input "checkbox" at bounding box center [498, 469] width 12 height 12
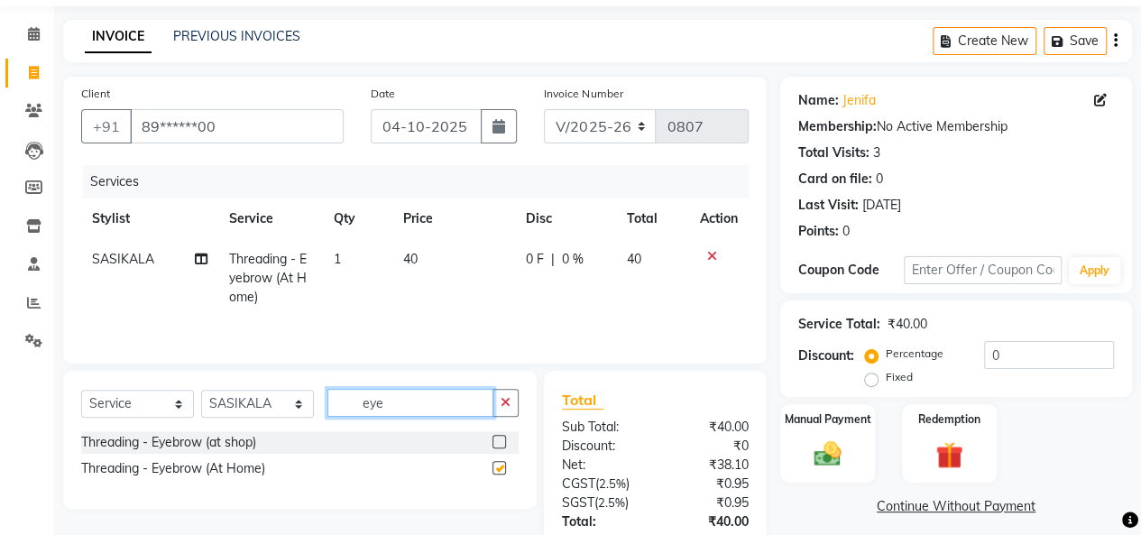
click at [447, 404] on input "eye" at bounding box center [410, 403] width 166 height 28
checkbox input "false"
type input "e"
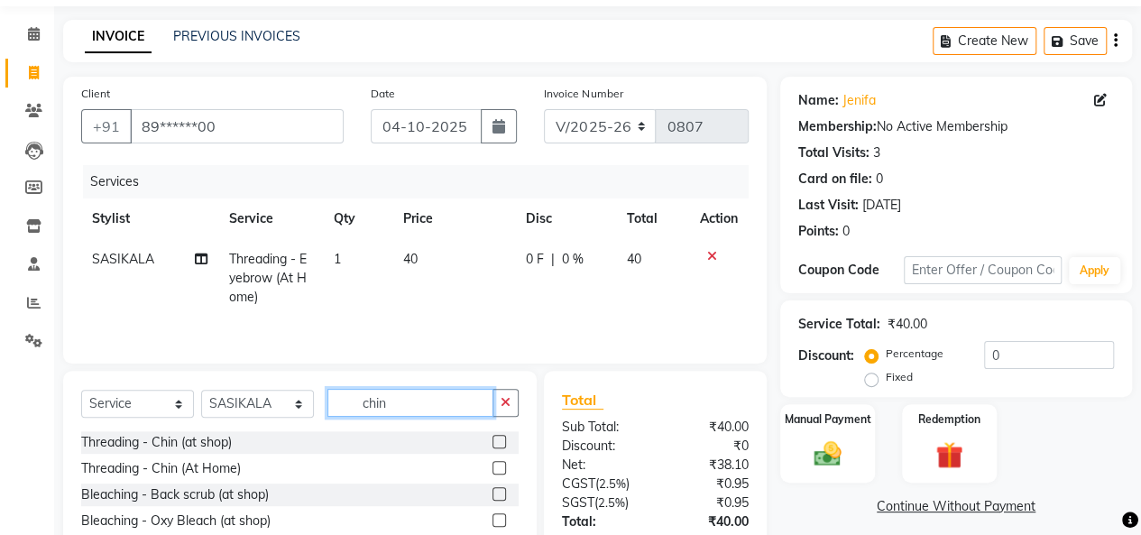
type input "chin"
click at [492, 466] on label at bounding box center [499, 468] width 14 height 14
click at [492, 466] on input "checkbox" at bounding box center [498, 469] width 12 height 12
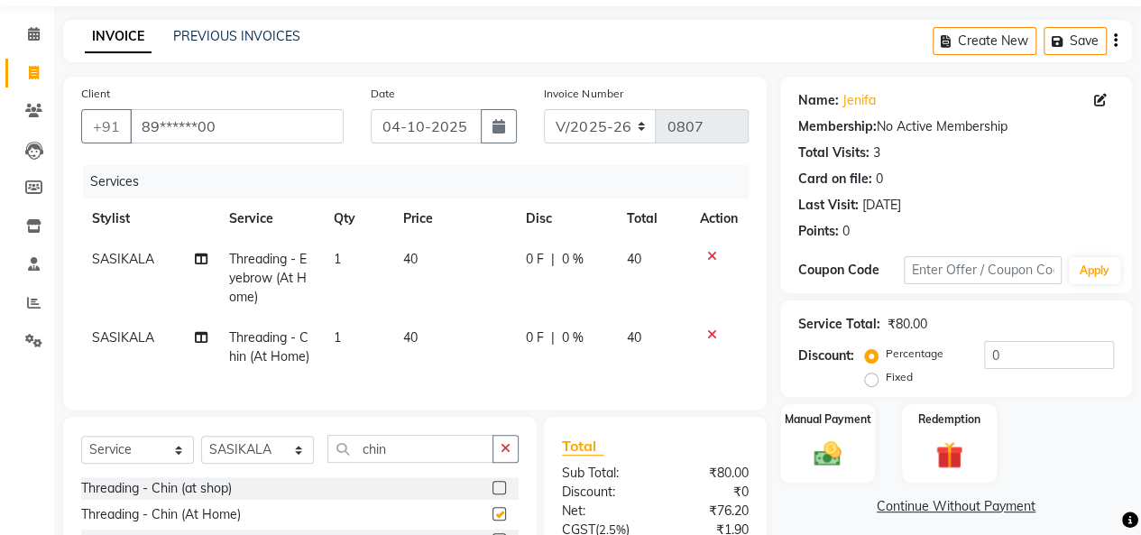
click at [464, 264] on td "40" at bounding box center [453, 278] width 123 height 78
checkbox input "false"
select select "66740"
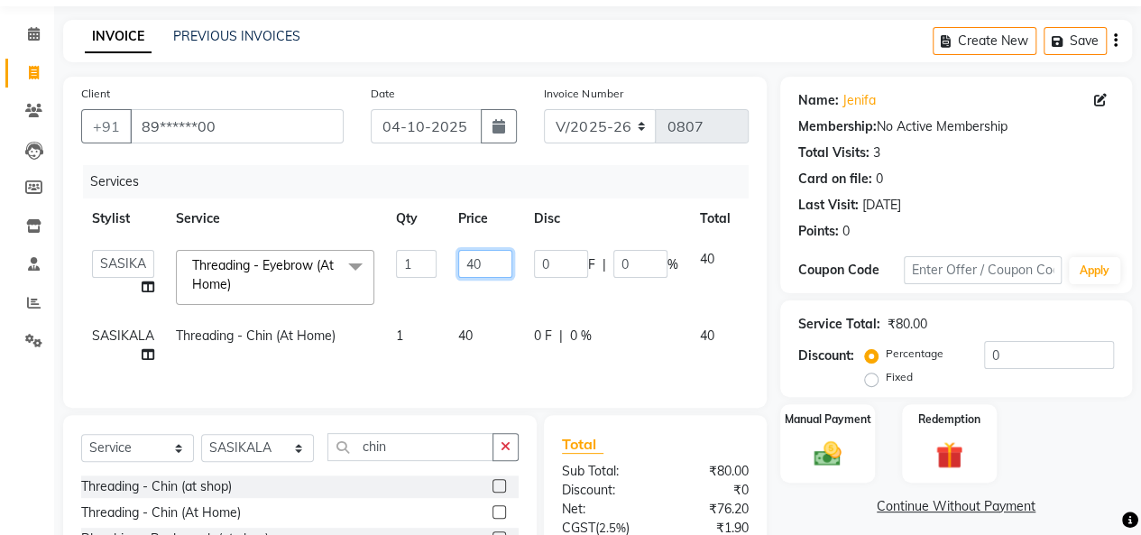
click at [498, 261] on input "40" at bounding box center [485, 264] width 54 height 28
type input "4"
type input "70"
click at [497, 325] on td "40" at bounding box center [485, 346] width 76 height 60
select select "66740"
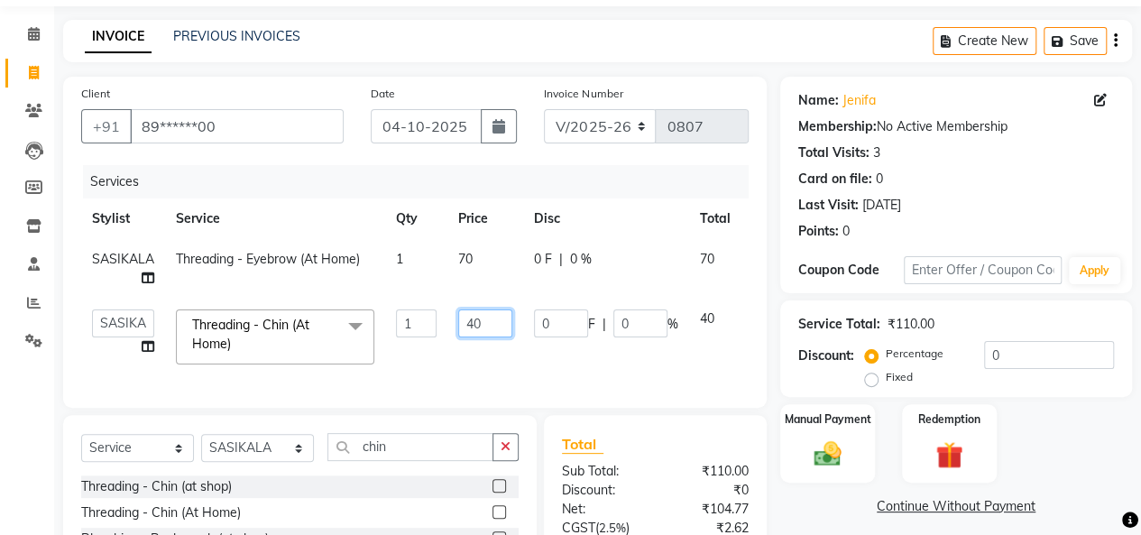
click at [490, 326] on input "40" at bounding box center [485, 323] width 54 height 28
type input "4"
type input "70"
click at [577, 369] on td "0 F | 0 %" at bounding box center [606, 336] width 166 height 77
select select "66740"
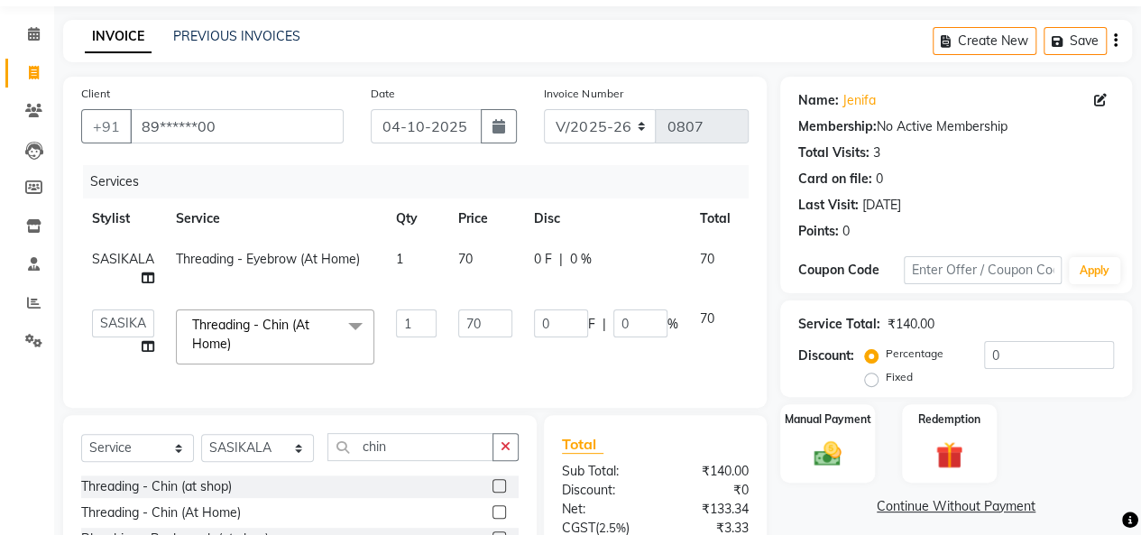
scroll to position [0, 0]
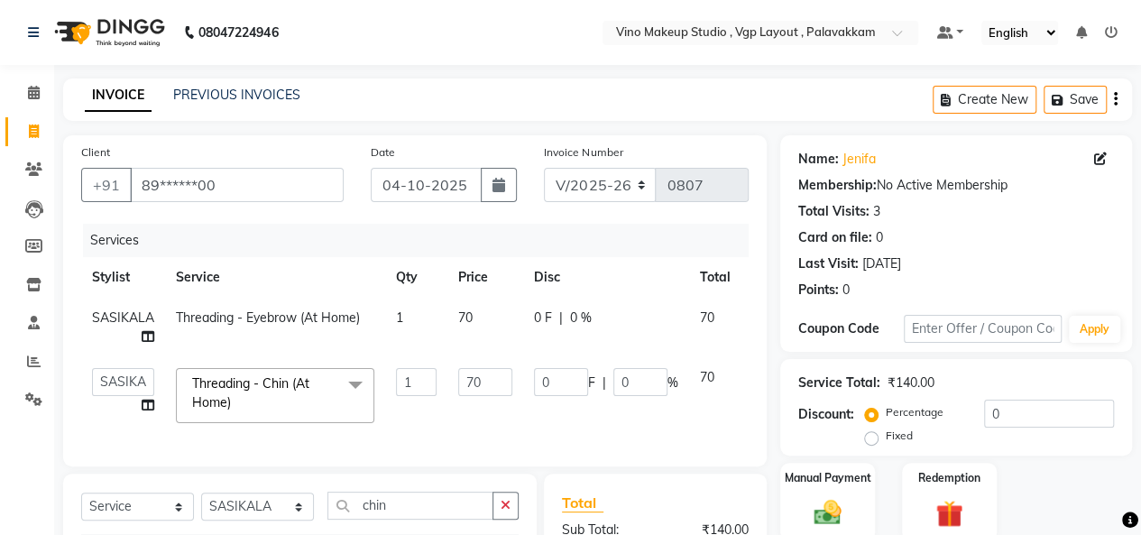
click at [1114, 99] on icon "button" at bounding box center [1115, 99] width 4 height 1
select select "package"
select select "70473"
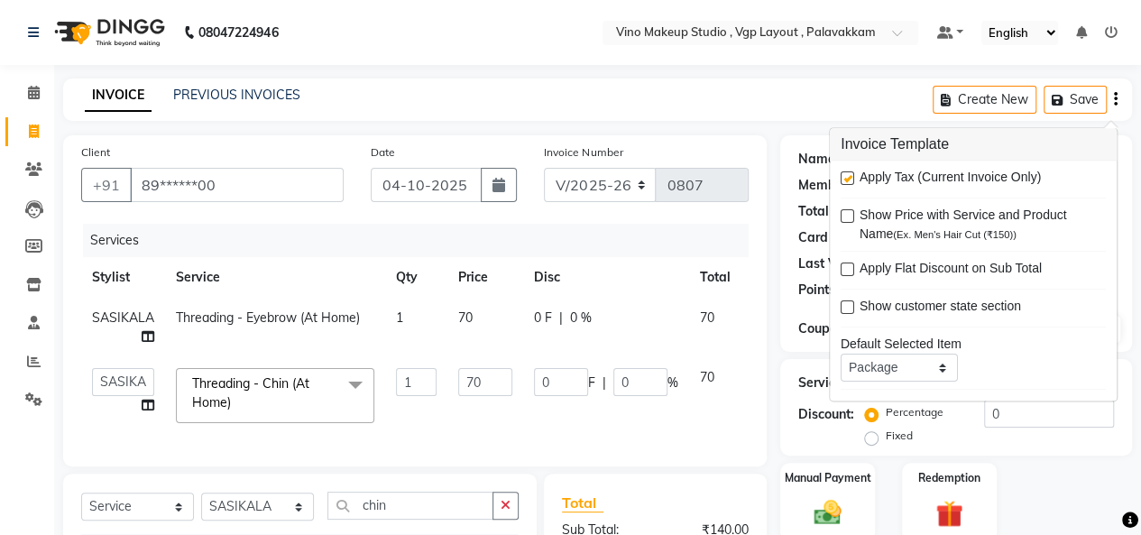
click at [847, 178] on label at bounding box center [847, 179] width 14 height 14
click at [847, 178] on input "checkbox" at bounding box center [846, 180] width 12 height 12
checkbox input "false"
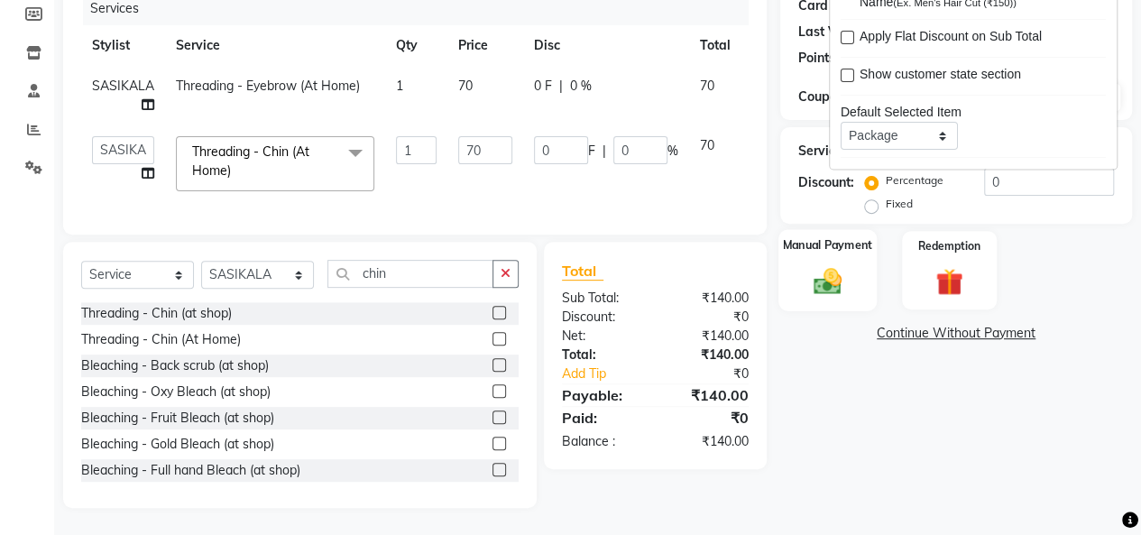
click at [831, 264] on img at bounding box center [827, 280] width 46 height 32
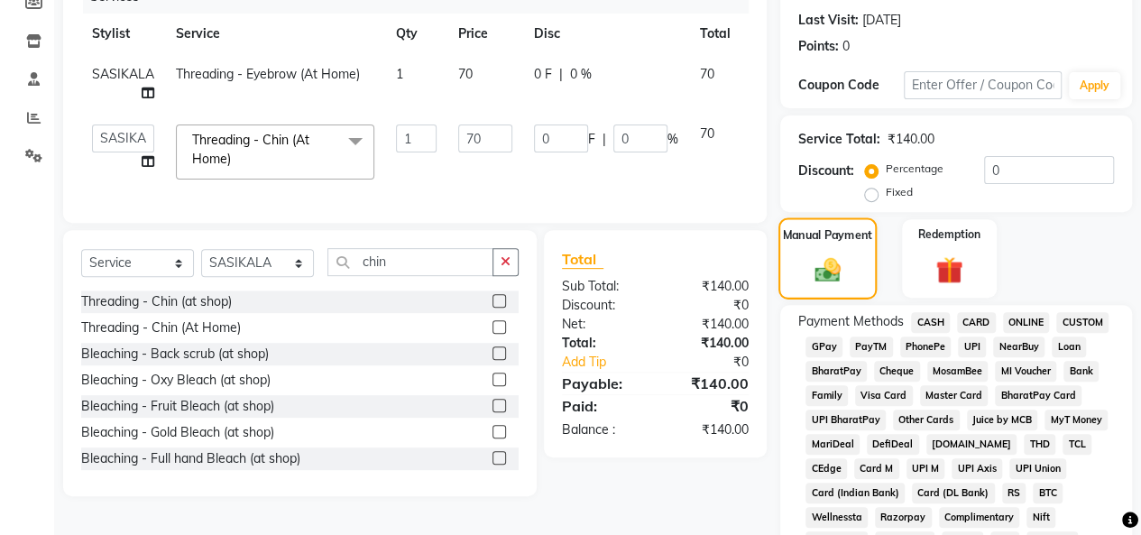
scroll to position [799, 0]
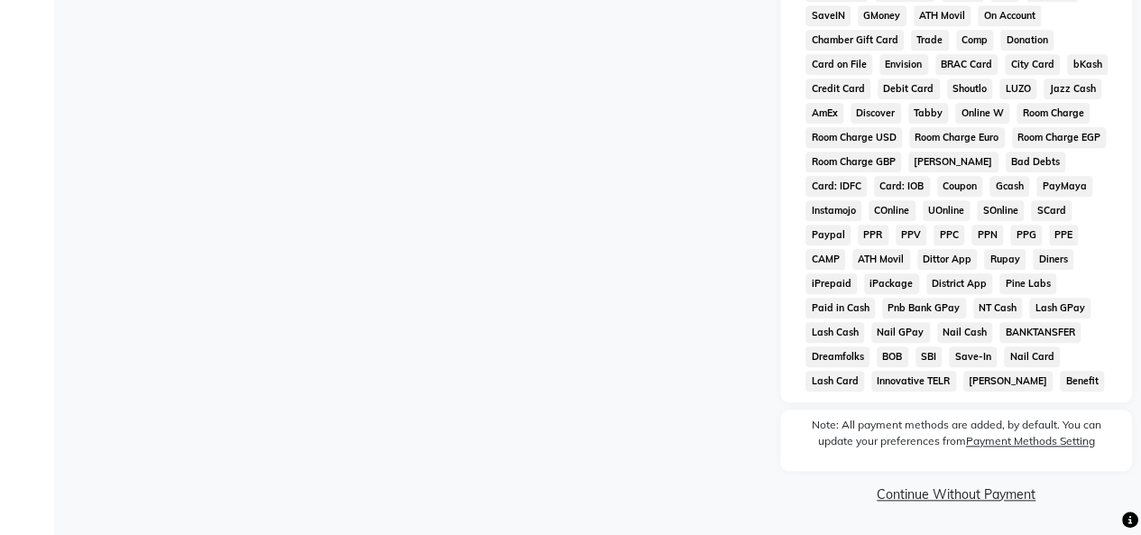
click at [1002, 496] on link "Continue Without Payment" at bounding box center [955, 494] width 344 height 19
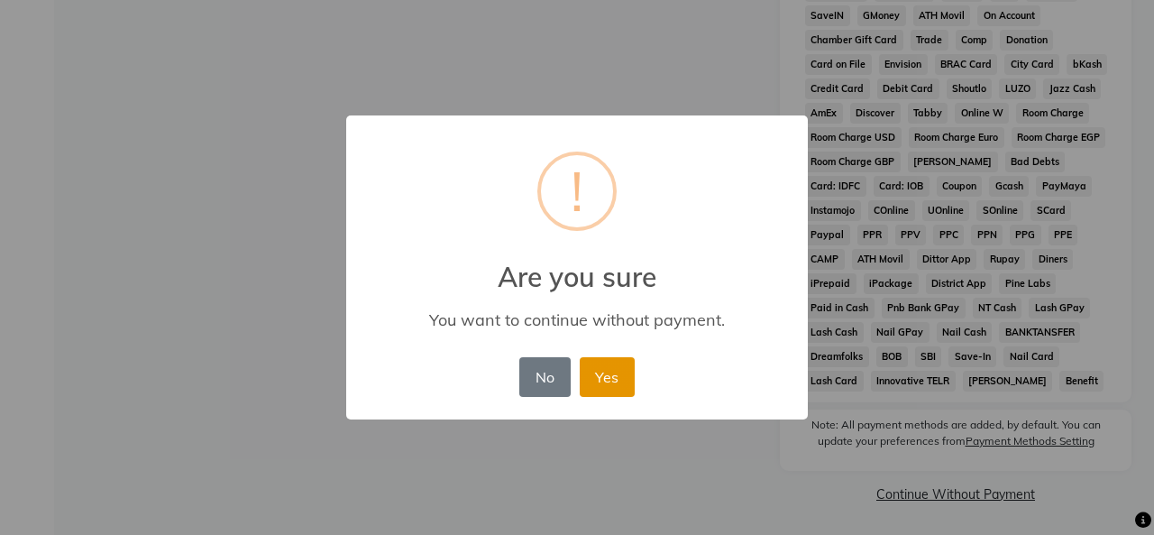
click at [612, 387] on button "Yes" at bounding box center [607, 377] width 55 height 40
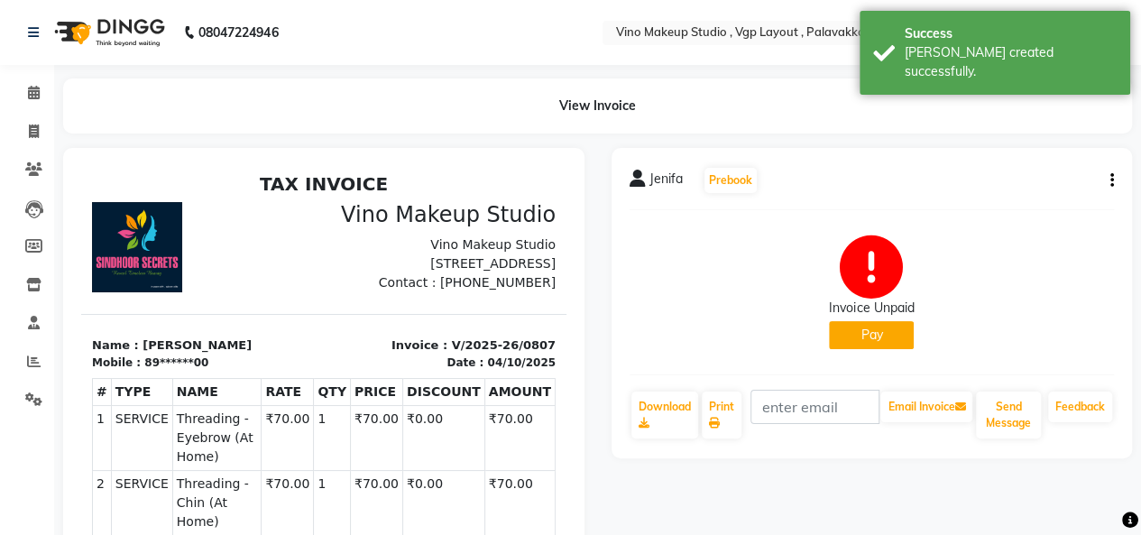
click at [878, 326] on button "Pay" at bounding box center [871, 335] width 85 height 28
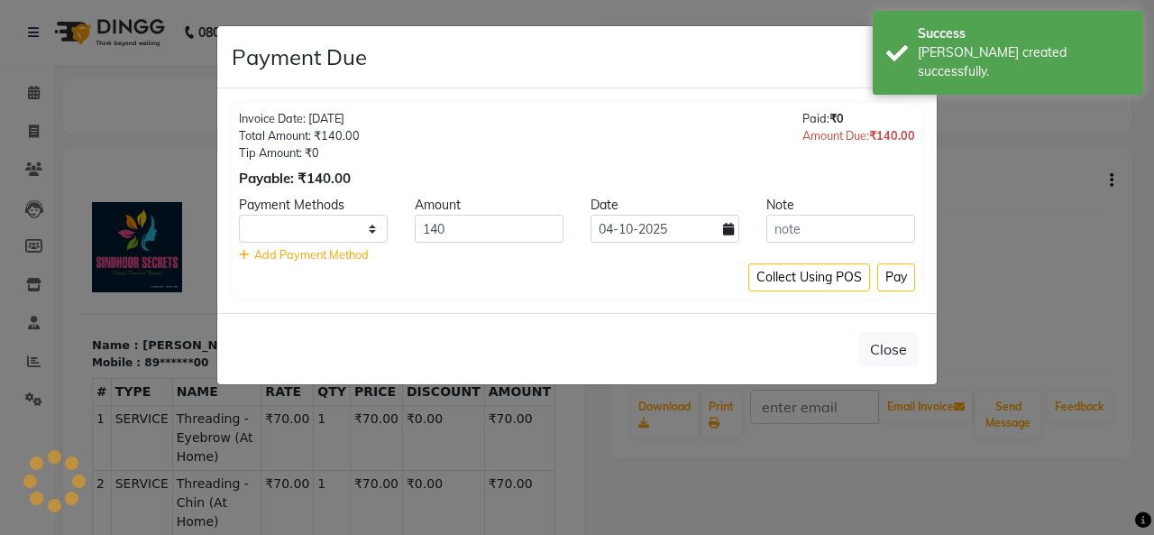
select select "1"
click at [896, 279] on button "Pay" at bounding box center [896, 277] width 38 height 28
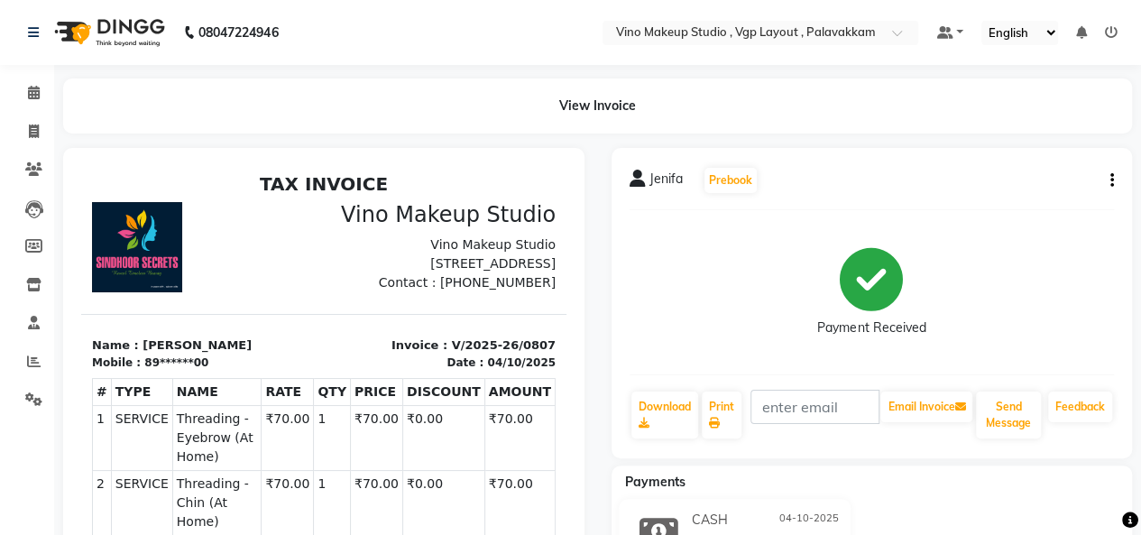
scroll to position [33, 0]
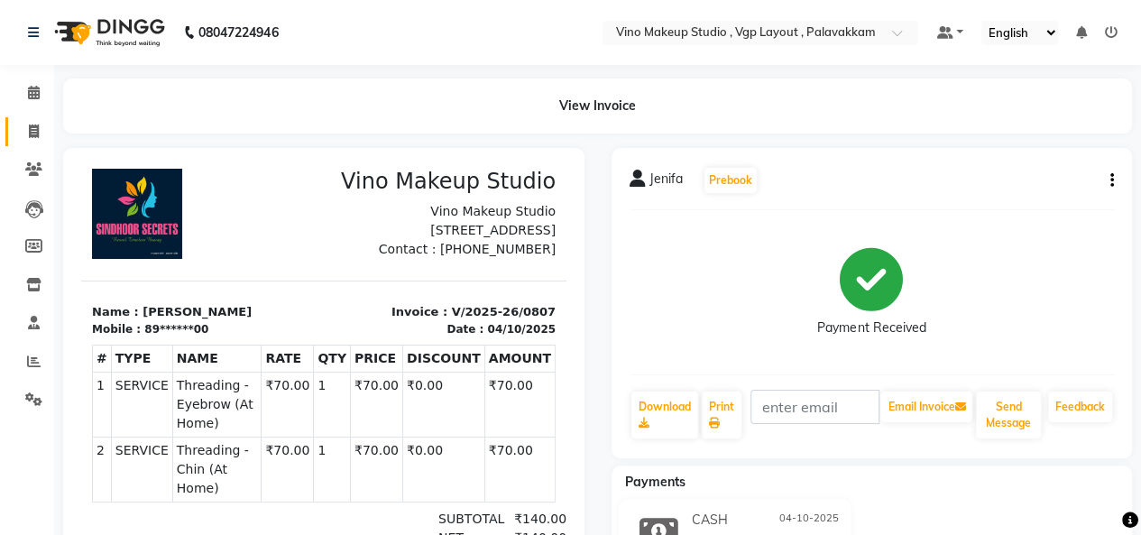
click at [33, 133] on icon at bounding box center [34, 131] width 10 height 14
select select "7459"
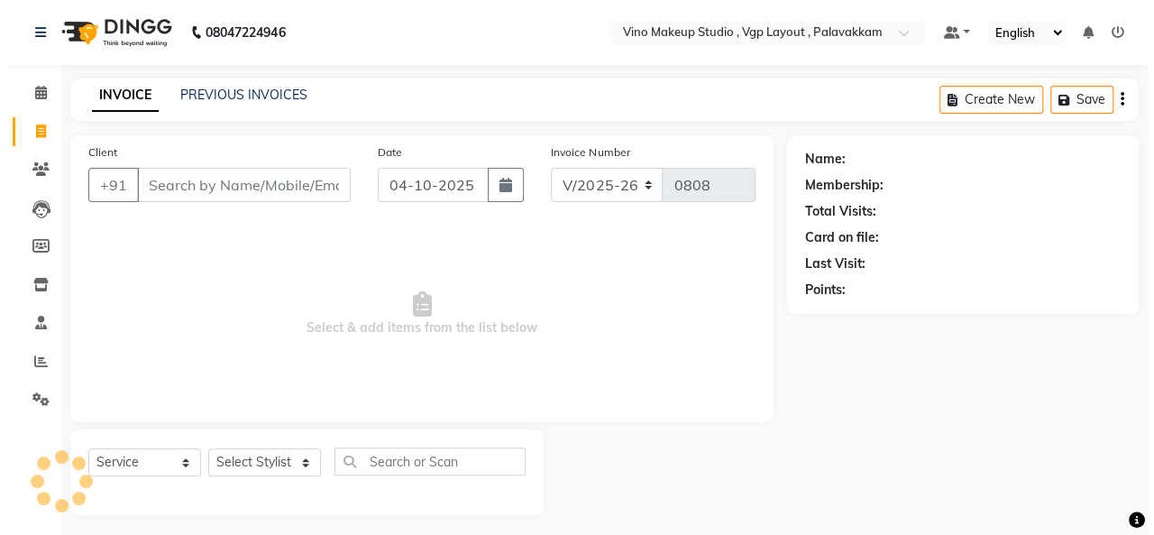
scroll to position [6, 0]
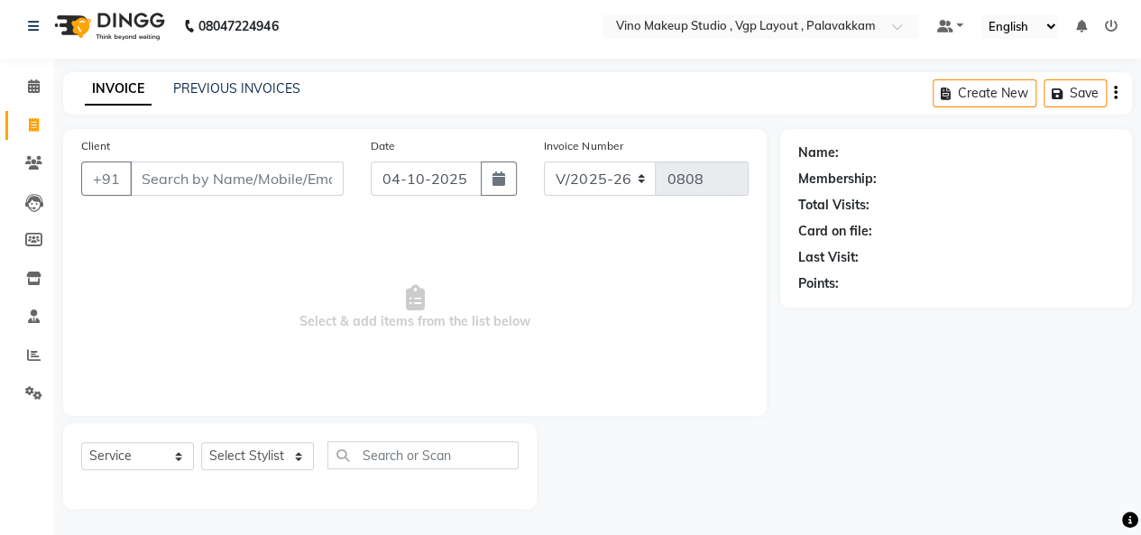
select select "package"
select select "70473"
click at [27, 174] on link "Clients" at bounding box center [26, 164] width 43 height 30
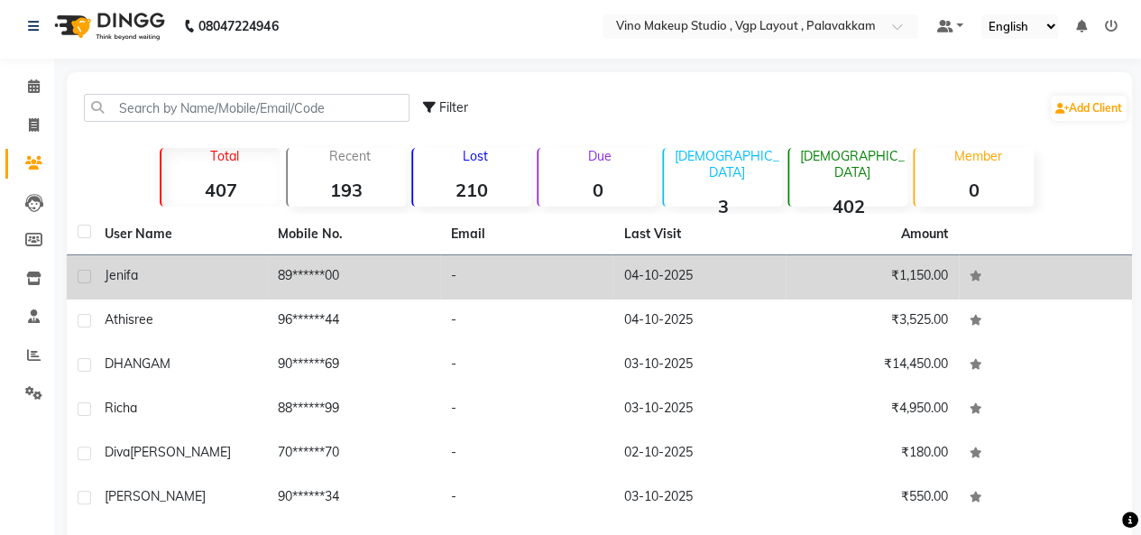
click at [285, 273] on td "89******00" at bounding box center [353, 277] width 173 height 44
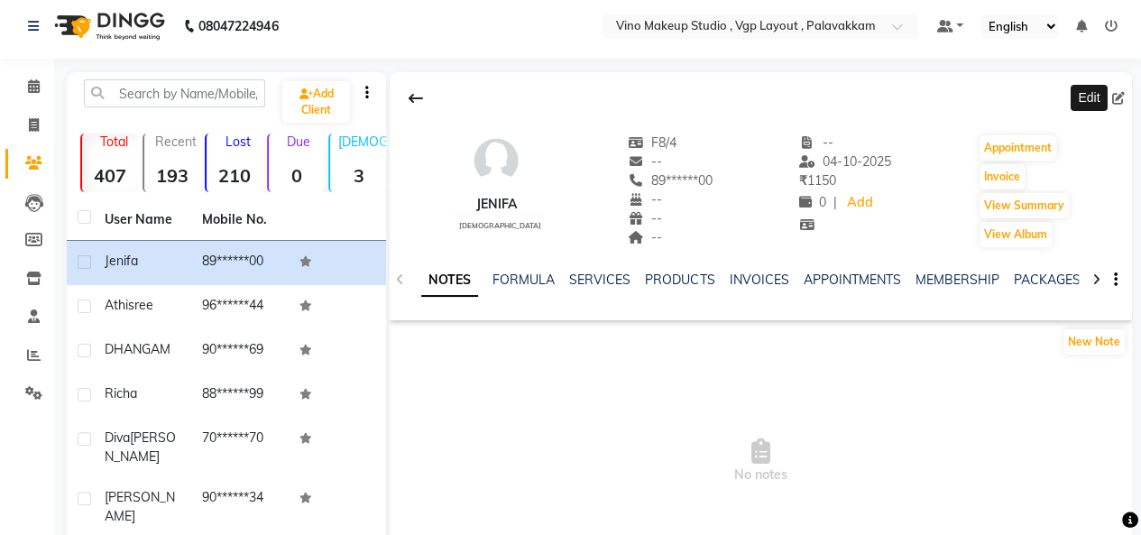
click at [1115, 100] on icon at bounding box center [1118, 98] width 13 height 13
select select "[DEMOGRAPHIC_DATA]"
select select "50815"
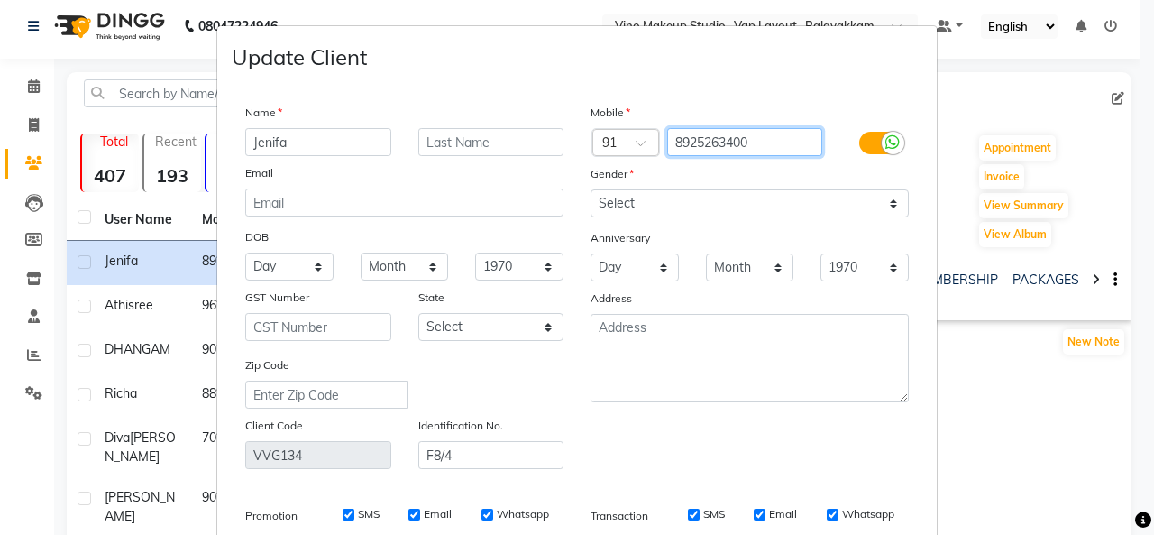
drag, startPoint x: 786, startPoint y: 142, endPoint x: 591, endPoint y: 164, distance: 195.9
click at [591, 164] on div "Mobile Country Code × 91 8925263400 Gender Select [DEMOGRAPHIC_DATA] [DEMOGRAPH…" at bounding box center [749, 286] width 345 height 366
